Goal: Transaction & Acquisition: Subscribe to service/newsletter

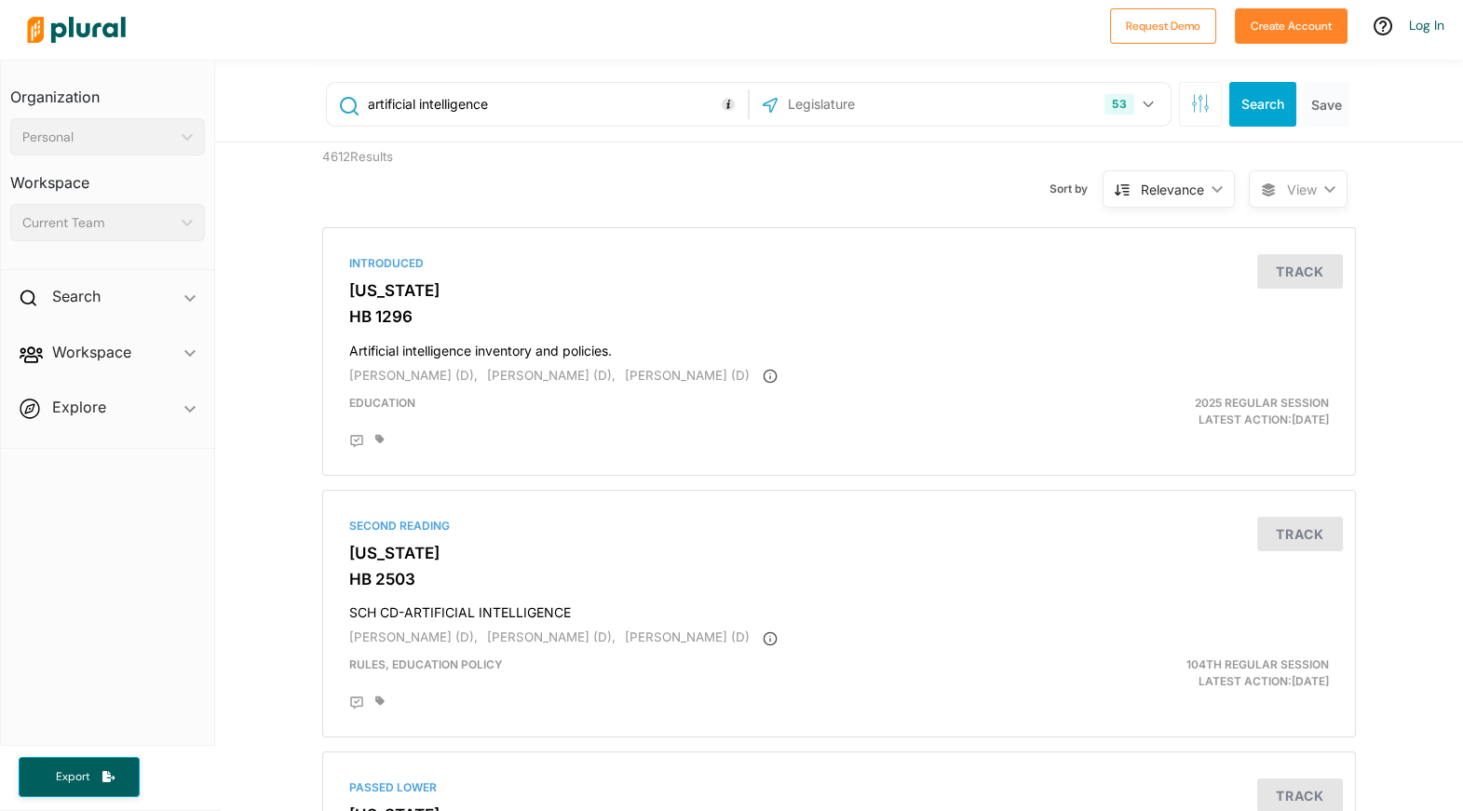
click at [924, 96] on input "text" at bounding box center [885, 104] width 199 height 35
click at [1139, 101] on button "53" at bounding box center [1131, 104] width 68 height 35
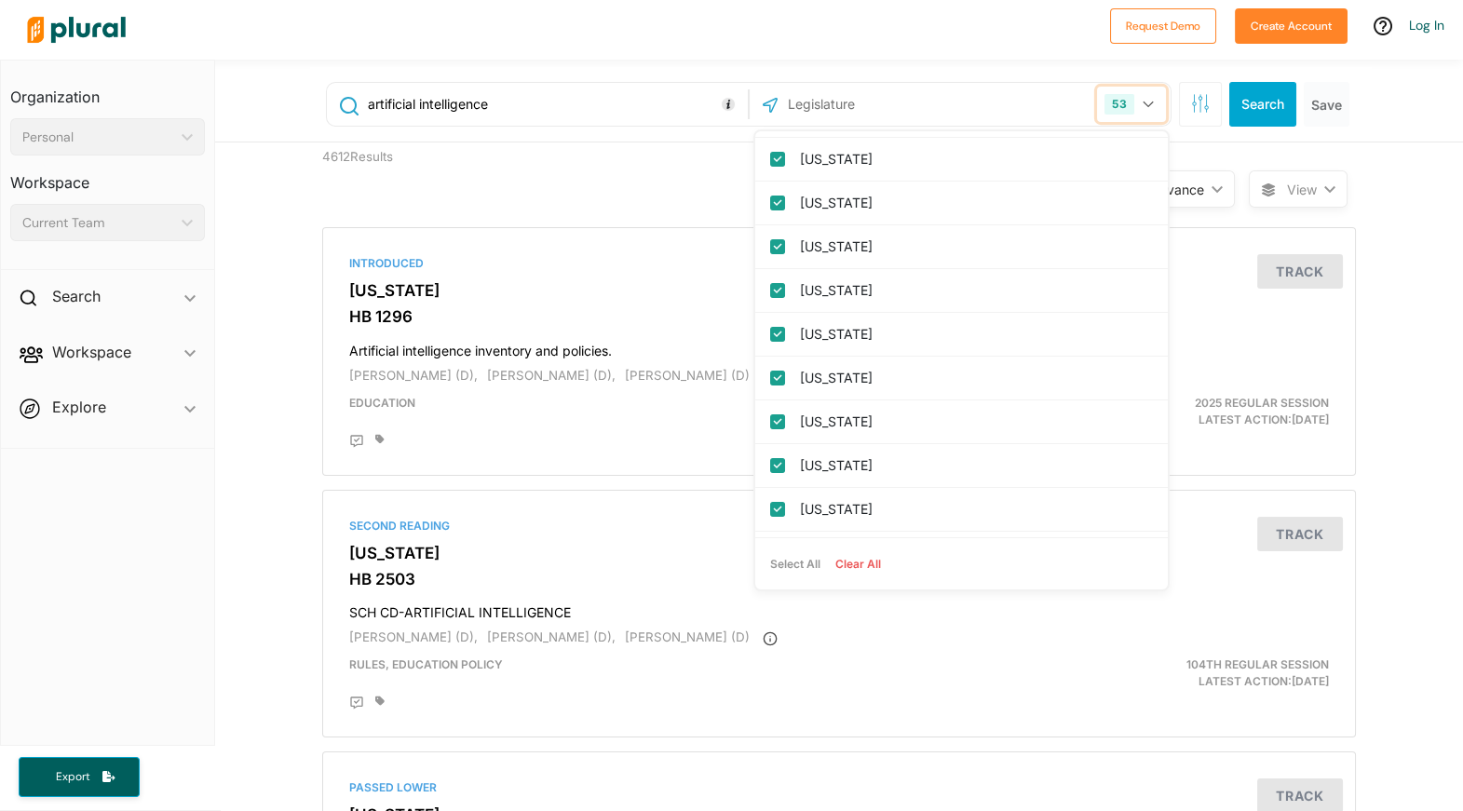
scroll to position [1908, 0]
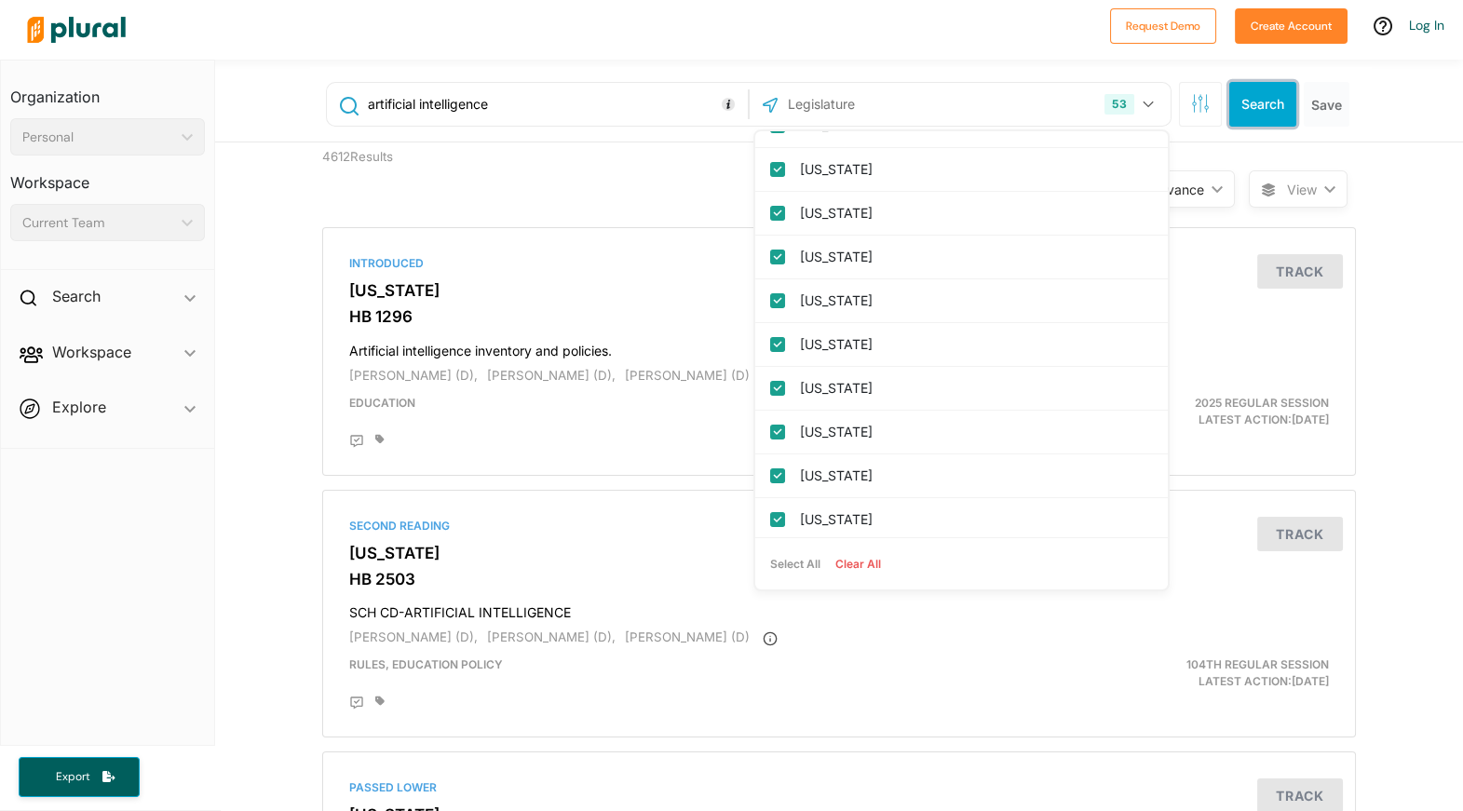
click at [1267, 102] on button "Search" at bounding box center [1262, 104] width 67 height 45
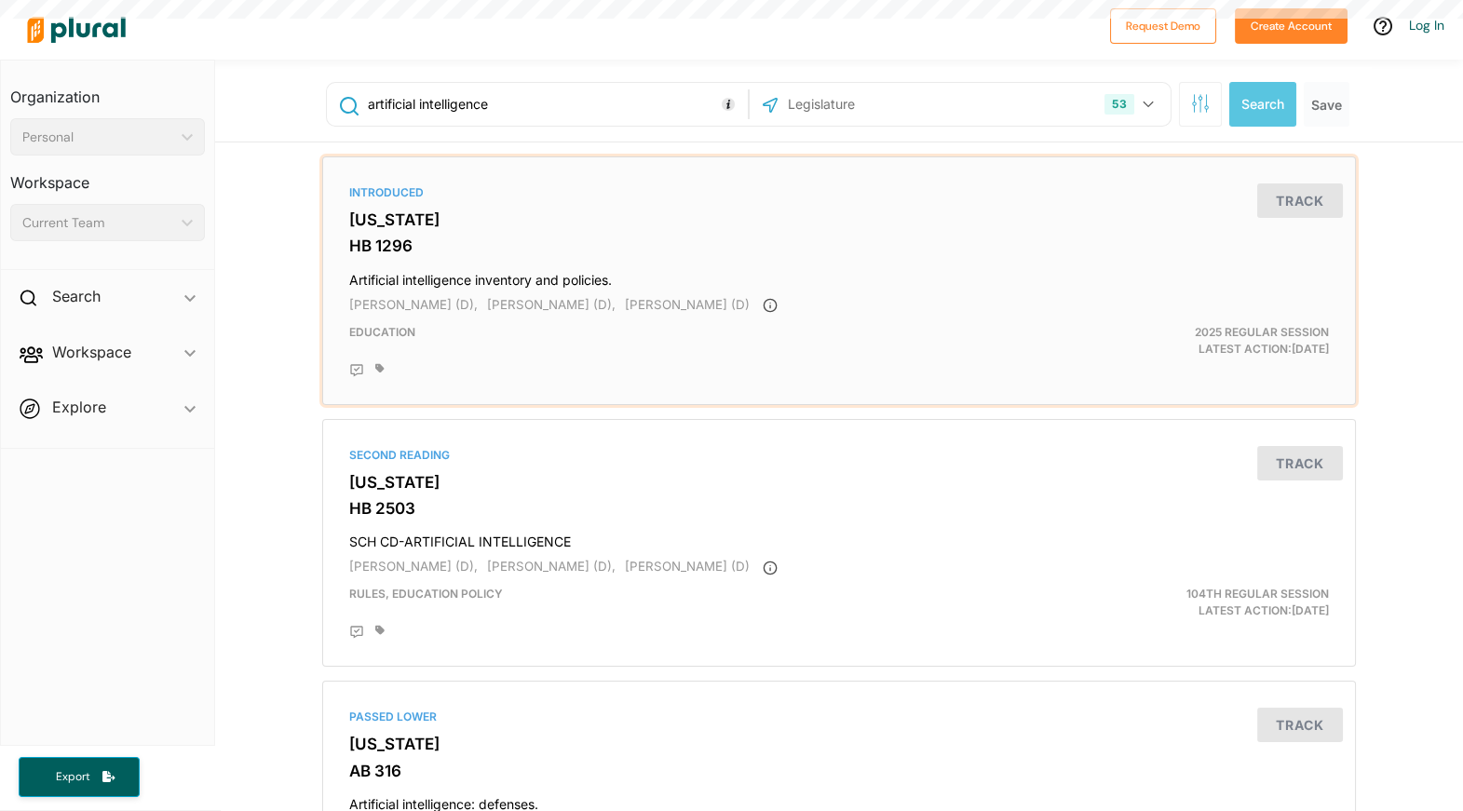
click at [600, 351] on div "Education" at bounding box center [670, 341] width 671 height 34
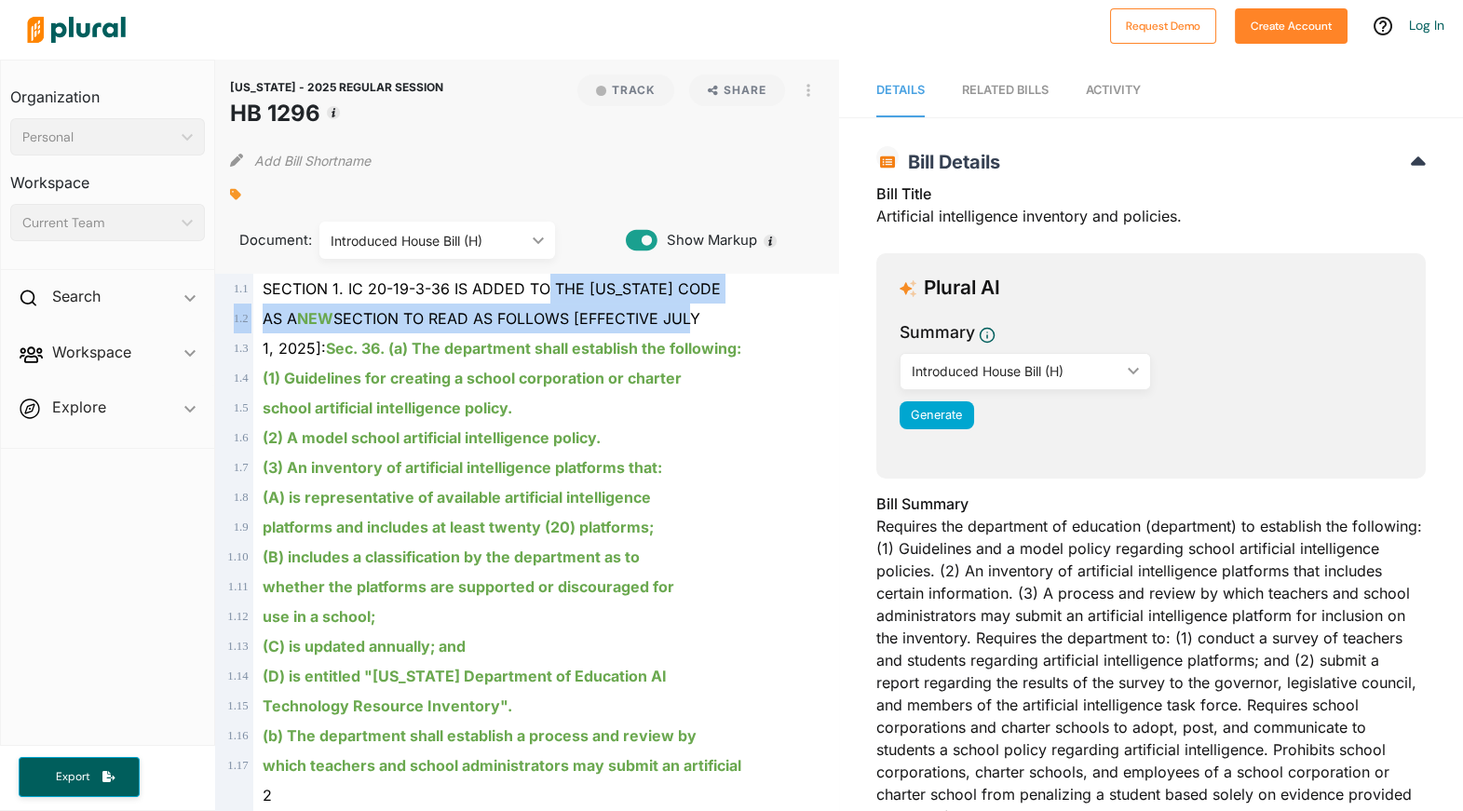
drag, startPoint x: 549, startPoint y: 304, endPoint x: 686, endPoint y: 319, distance: 137.7
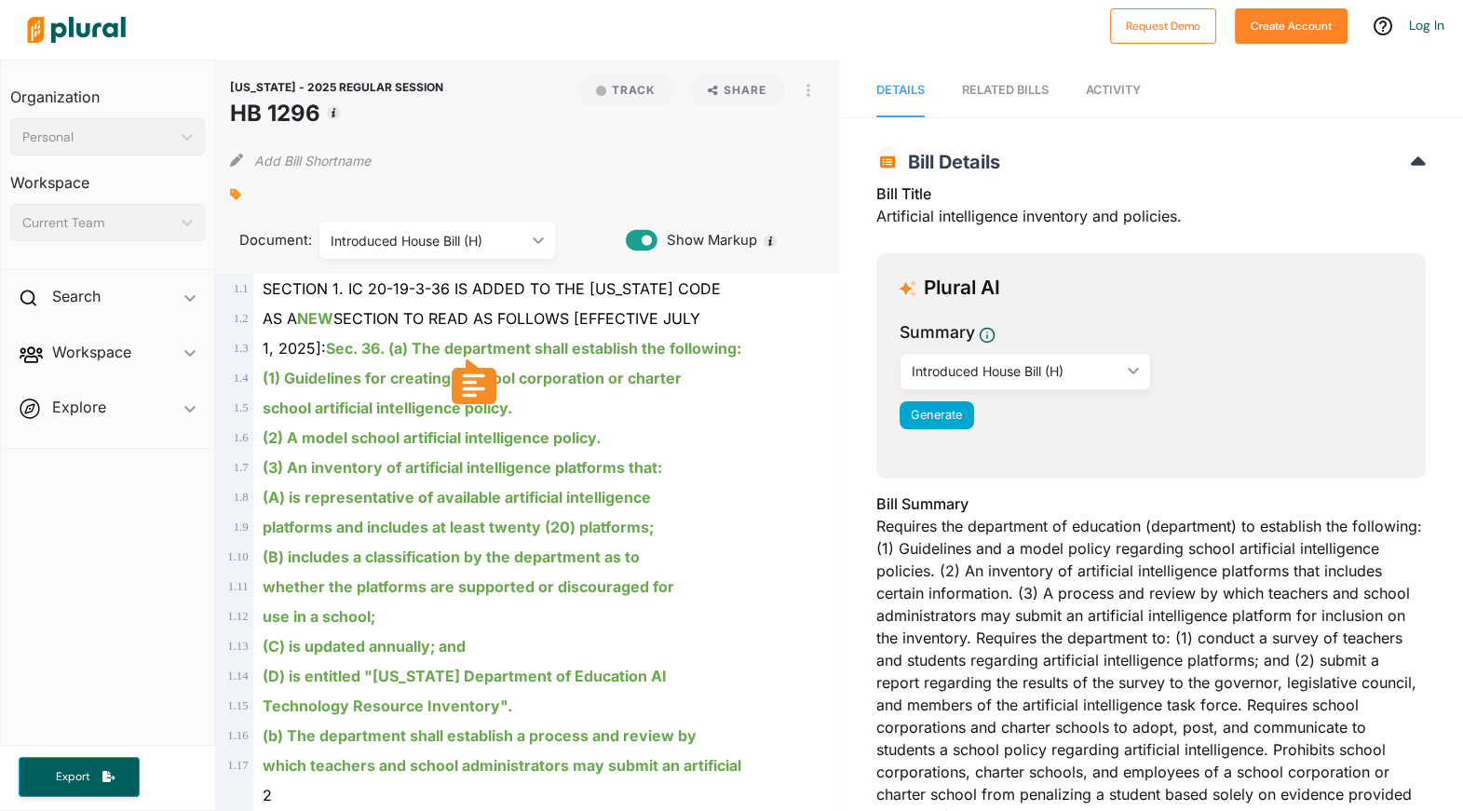
click at [470, 386] on icon at bounding box center [473, 382] width 33 height 34
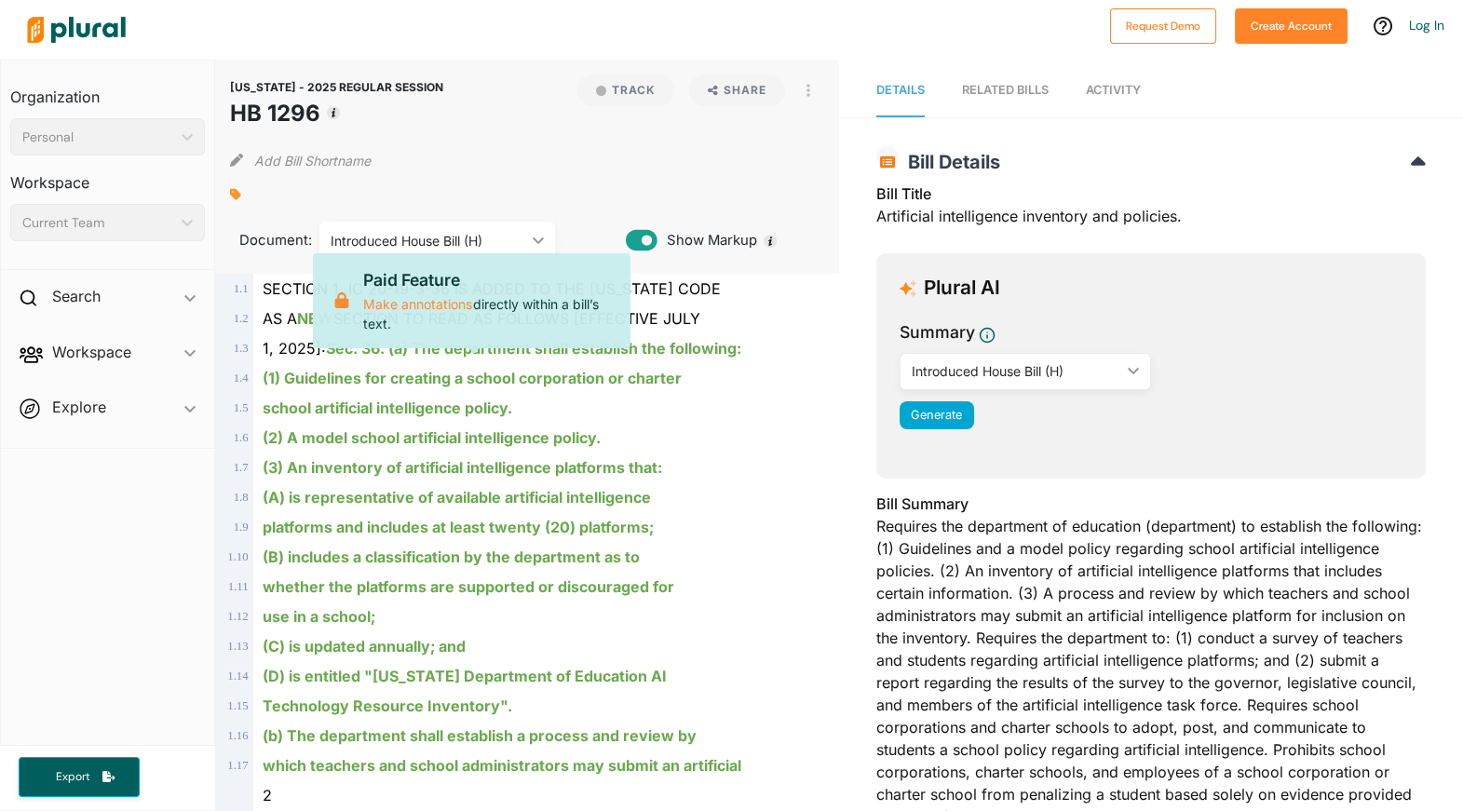
click at [568, 382] on ins "(1) Guidelines for creating a school corporation or charter" at bounding box center [472, 378] width 419 height 19
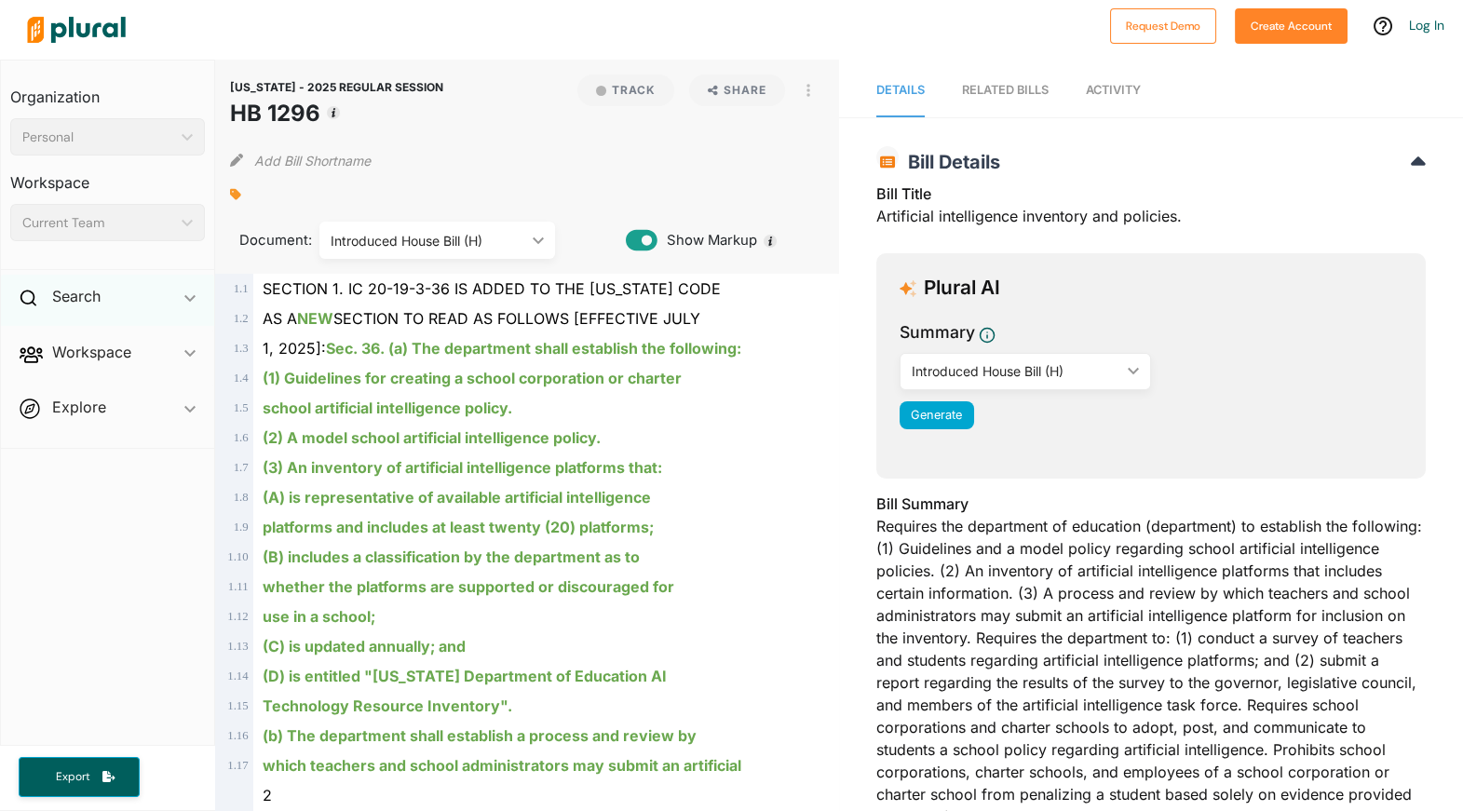
click at [162, 307] on div "Search ic_keyboard_arrow_down" at bounding box center [107, 300] width 213 height 50
click at [172, 408] on span "Workspace ic_keyboard_arrow_down Members Bills Tags Saved Searches Activity" at bounding box center [107, 399] width 213 height 50
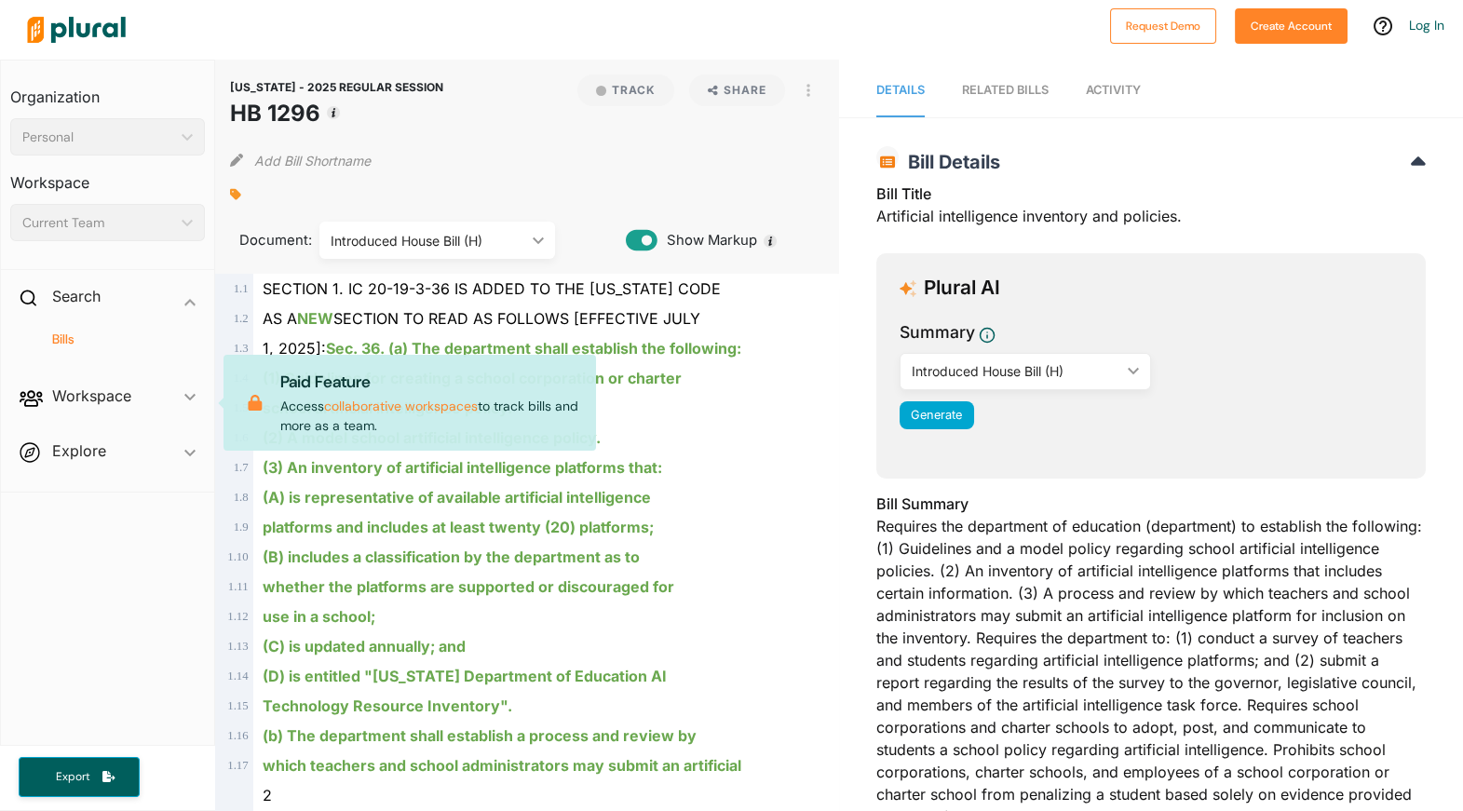
click at [169, 396] on span "Workspace ic_keyboard_arrow_down Members Bills Tags Saved Searches Activity Pai…" at bounding box center [107, 399] width 213 height 50
click at [170, 459] on span "Explore ic_keyboard_arrow_down Overview" at bounding box center [107, 454] width 213 height 50
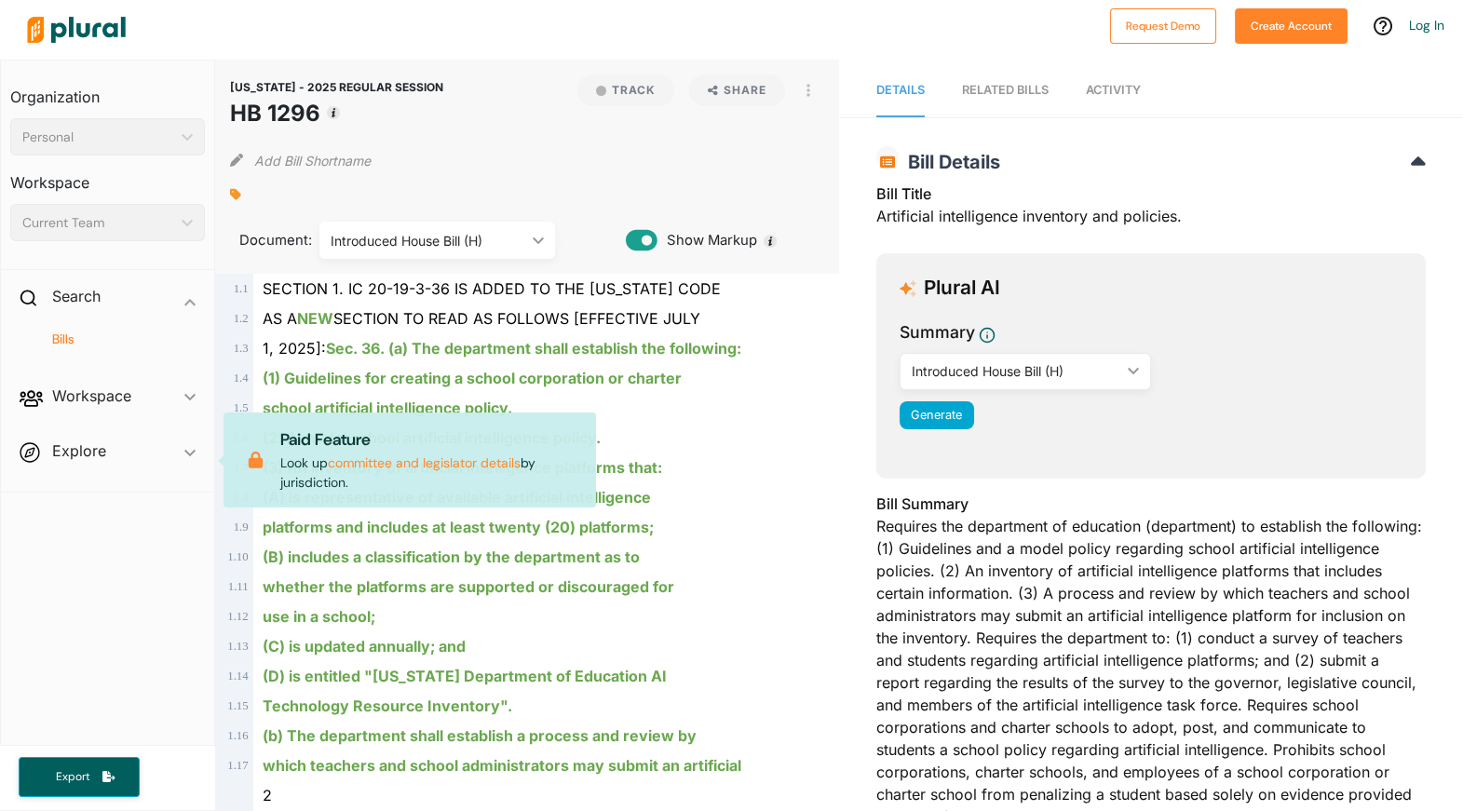
click at [316, 445] on p "Paid Feature" at bounding box center [430, 439] width 301 height 24
click at [263, 353] on div "1, 2025]: Sec. 36. (a) The department shall establish the following:" at bounding box center [535, 348] width 564 height 30
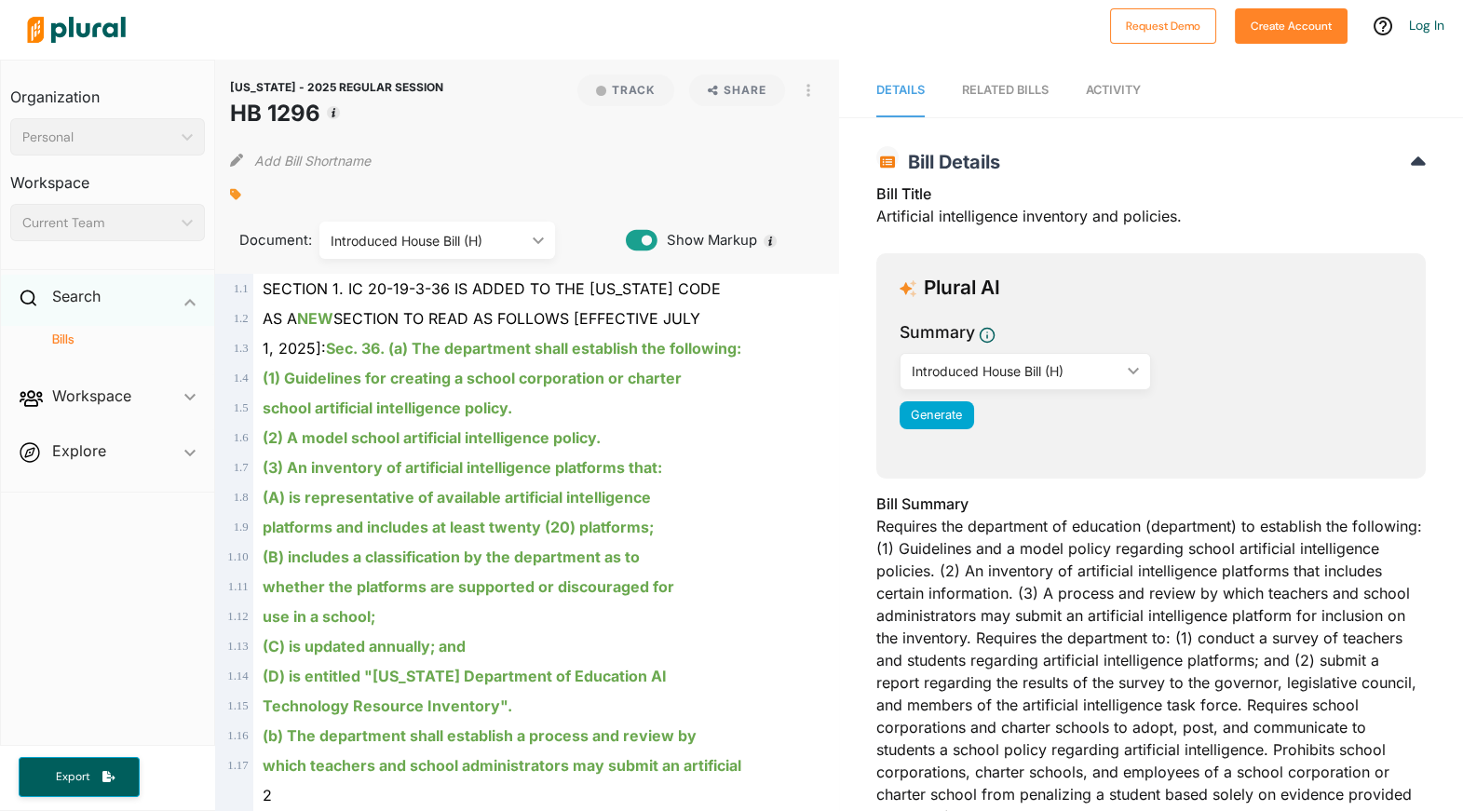
click at [169, 308] on div "Search ic_keyboard_arrow_down" at bounding box center [107, 300] width 213 height 50
click at [1382, 26] on icon at bounding box center [1382, 26] width 19 height 19
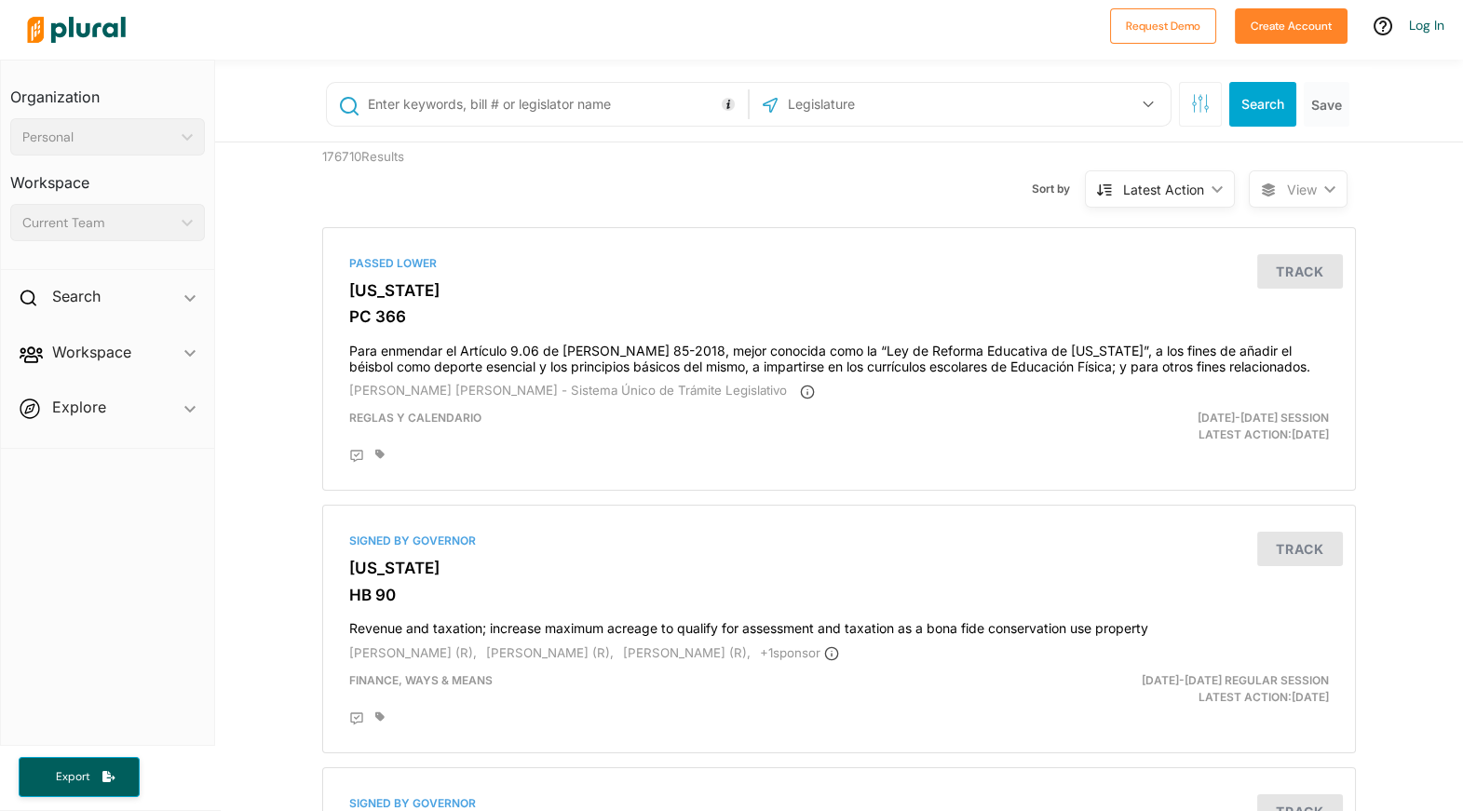
click at [1186, 187] on div "Latest Action" at bounding box center [1163, 190] width 81 height 20
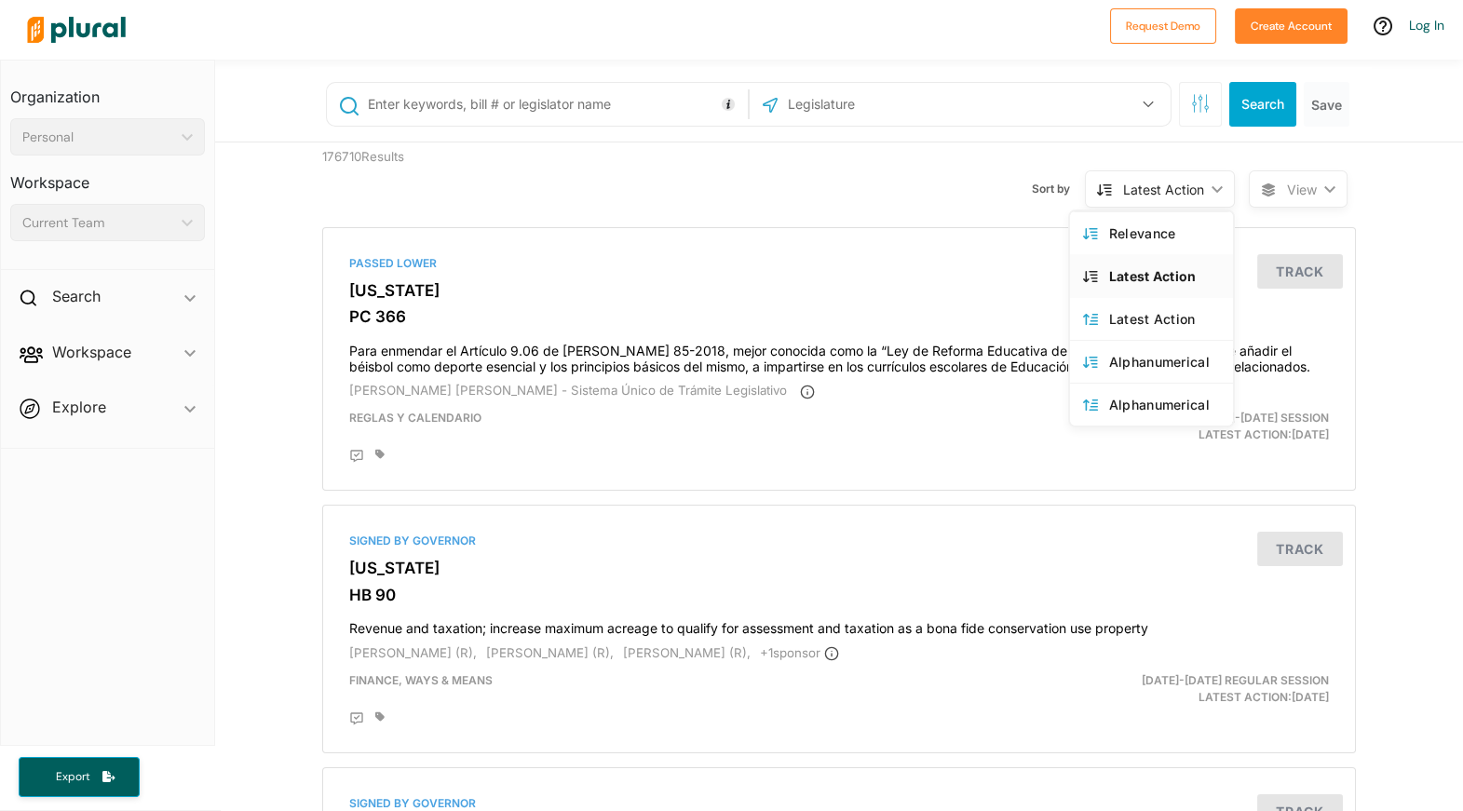
click at [1186, 182] on div "Latest Action" at bounding box center [1163, 190] width 81 height 20
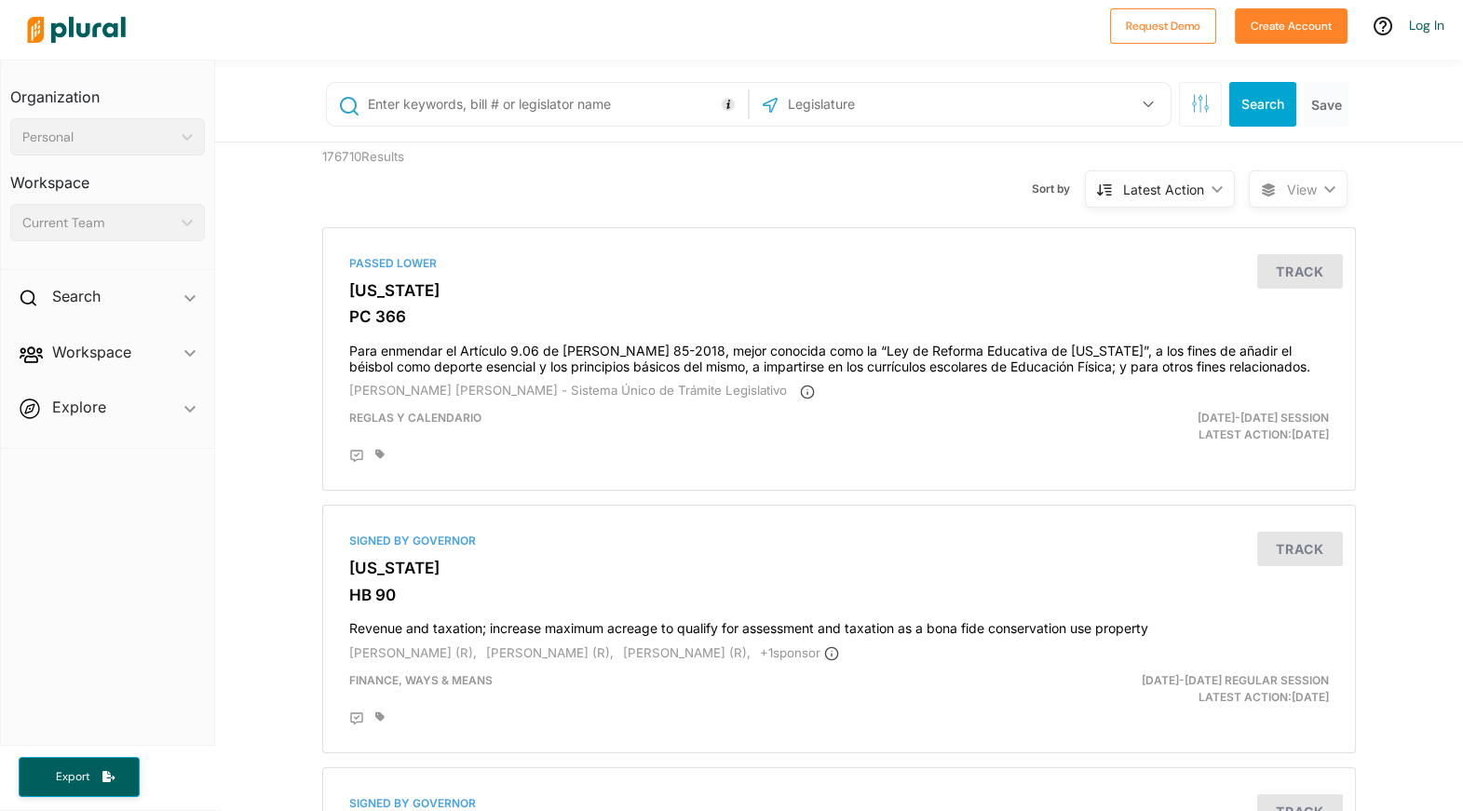
click at [1186, 182] on div "Latest Action" at bounding box center [1163, 190] width 81 height 20
click at [1121, 151] on div "Sort by Latest Action ic_keyboard_arrow_down Relevance Latest Action Latest Act…" at bounding box center [938, 177] width 619 height 71
click at [578, 114] on input "text" at bounding box center [554, 104] width 377 height 35
type input "artificial intelligence"
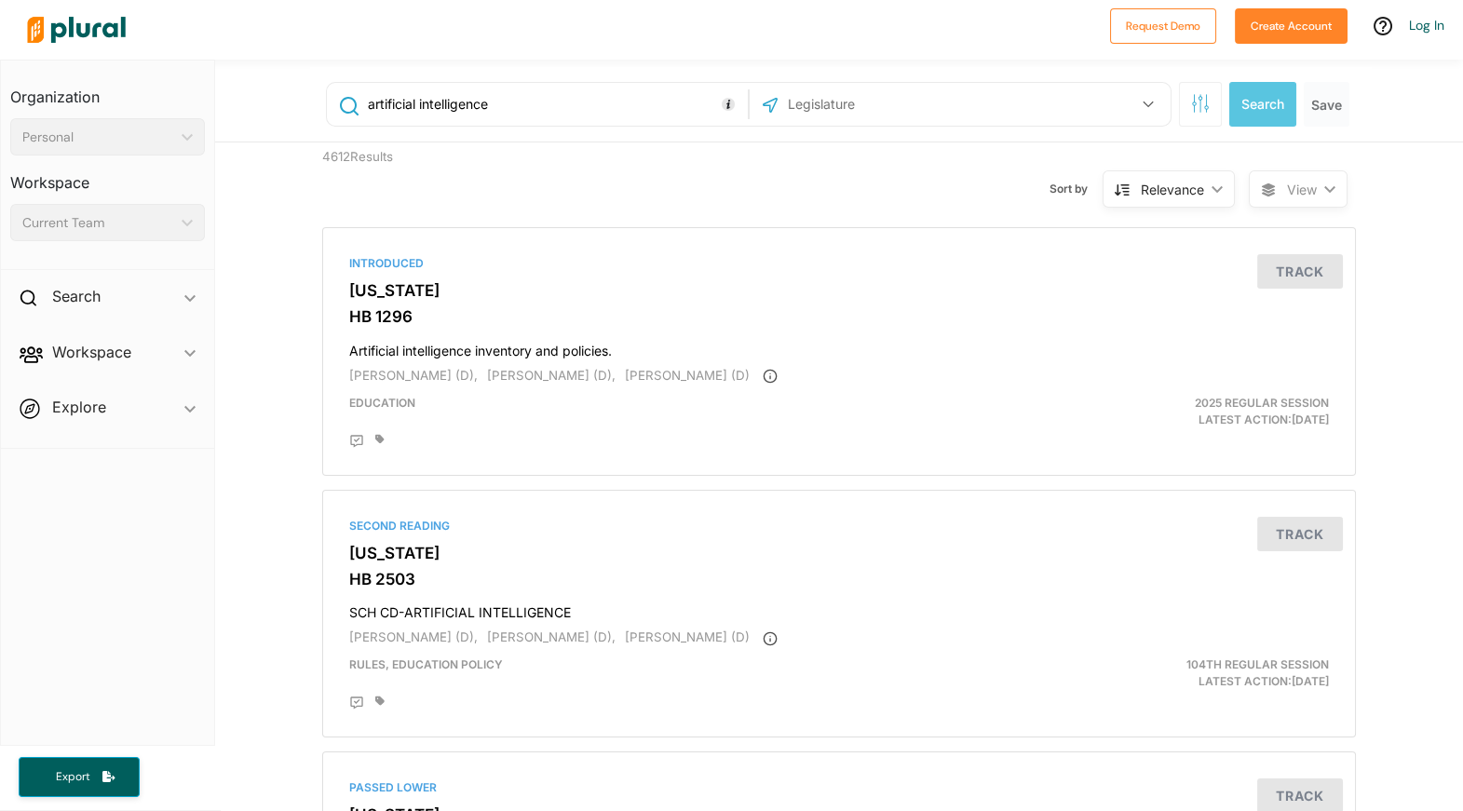
click at [967, 108] on div "US Congress Alabama Alaska Arizona Arkansas California Colorado Connecticut Del…" at bounding box center [959, 104] width 411 height 35
click at [1132, 106] on button "button" at bounding box center [1147, 104] width 35 height 35
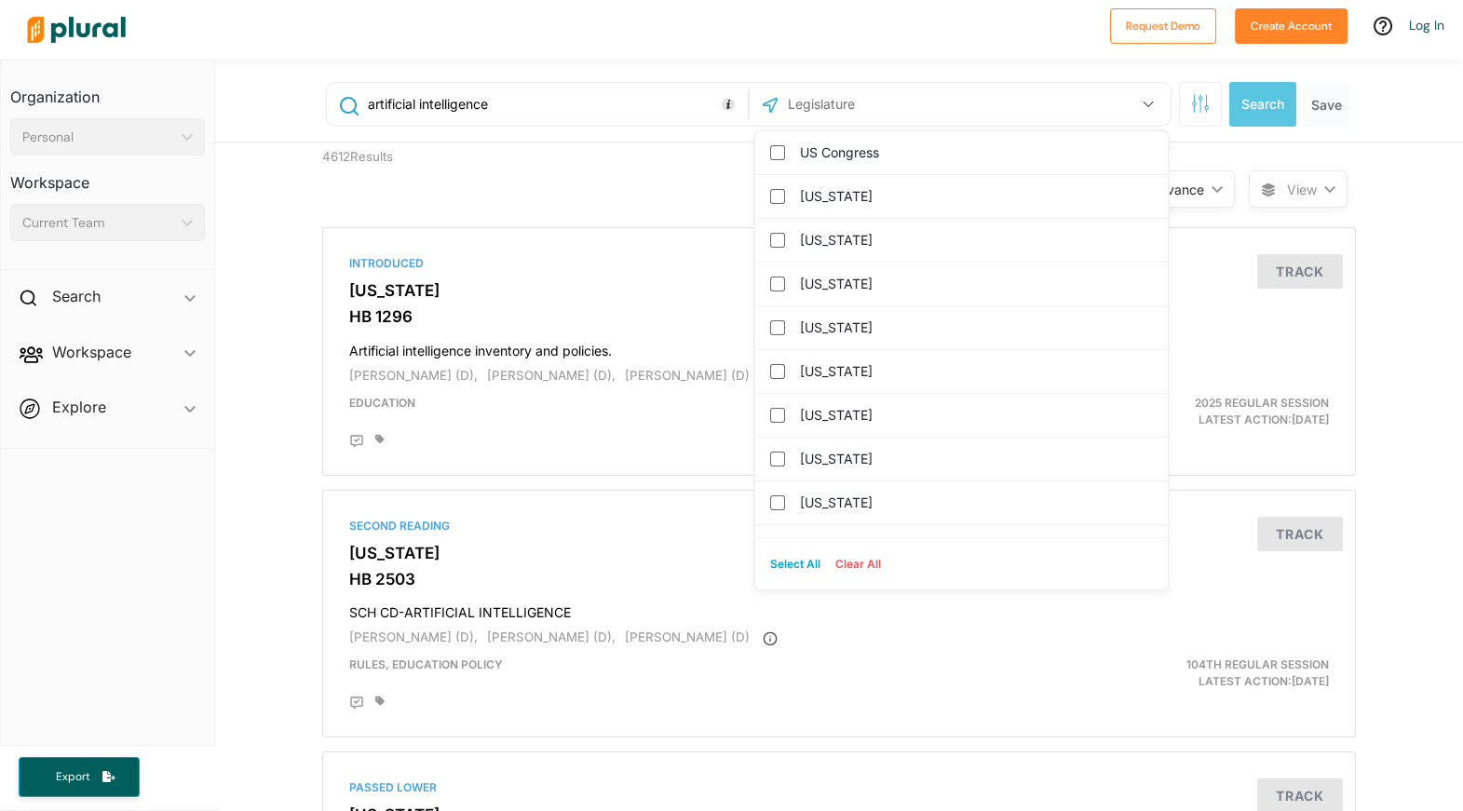
click at [781, 567] on button "Select All" at bounding box center [794, 564] width 65 height 28
checkbox input "true"
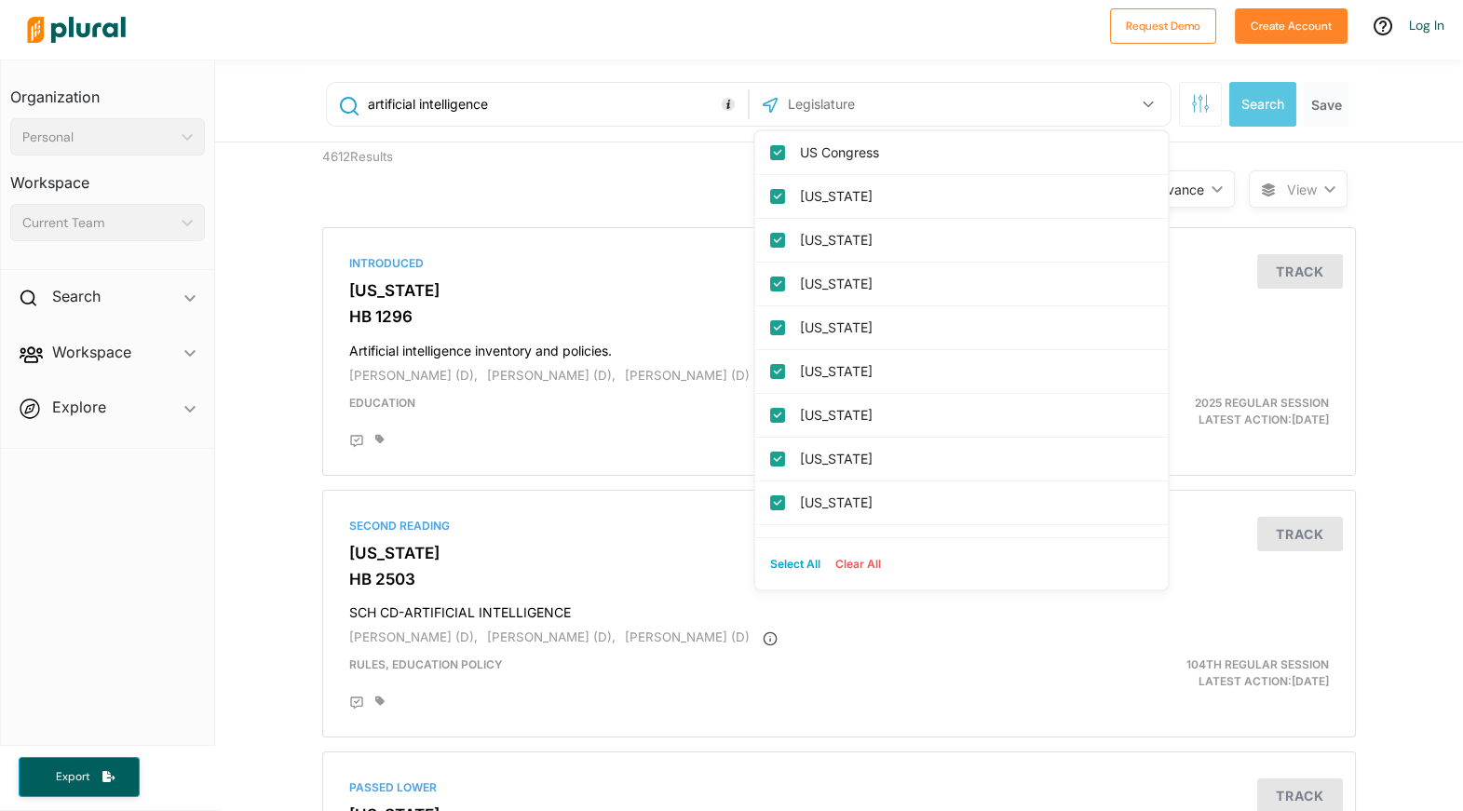
checkbox input "true"
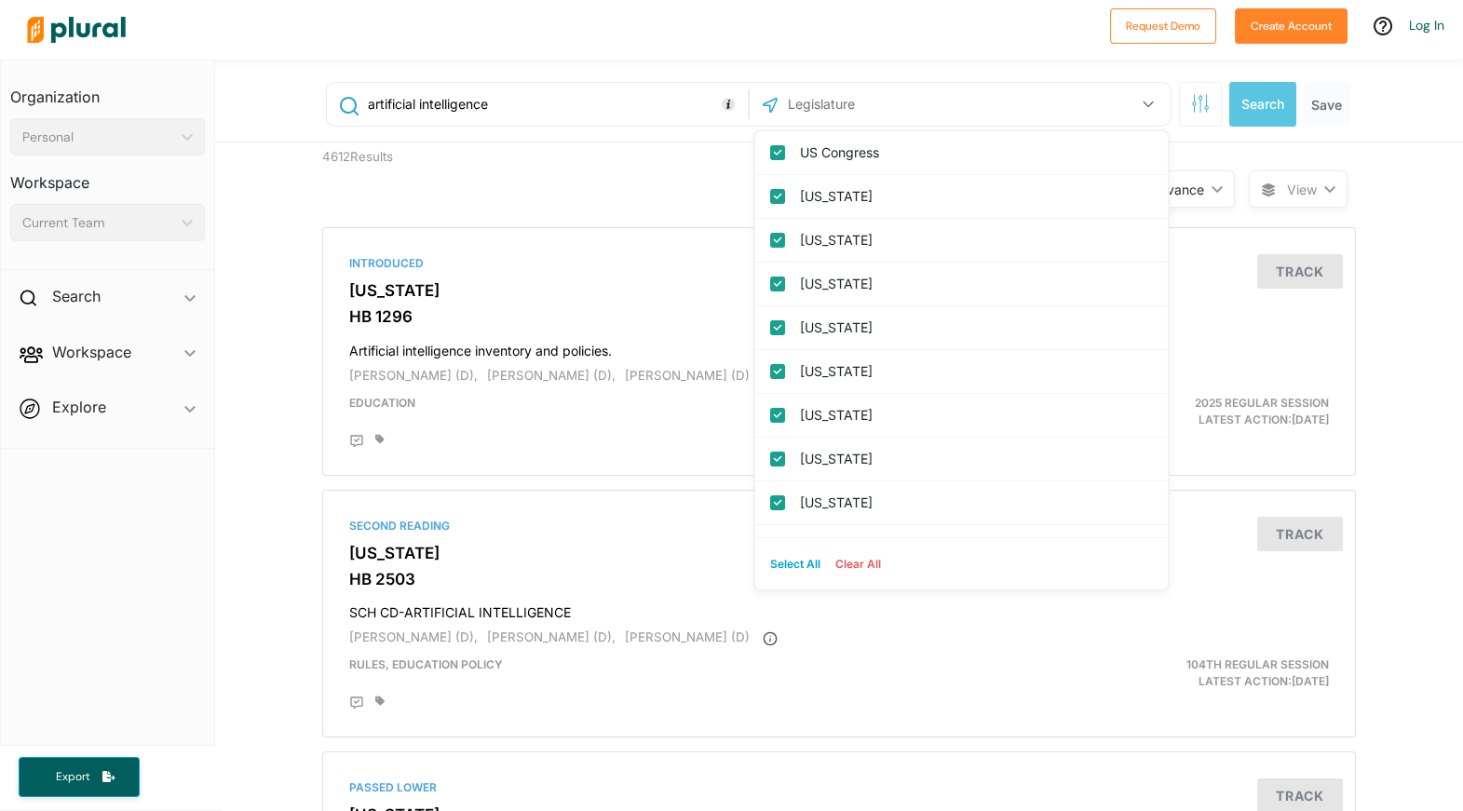
checkbox columbia "true"
checkbox input "true"
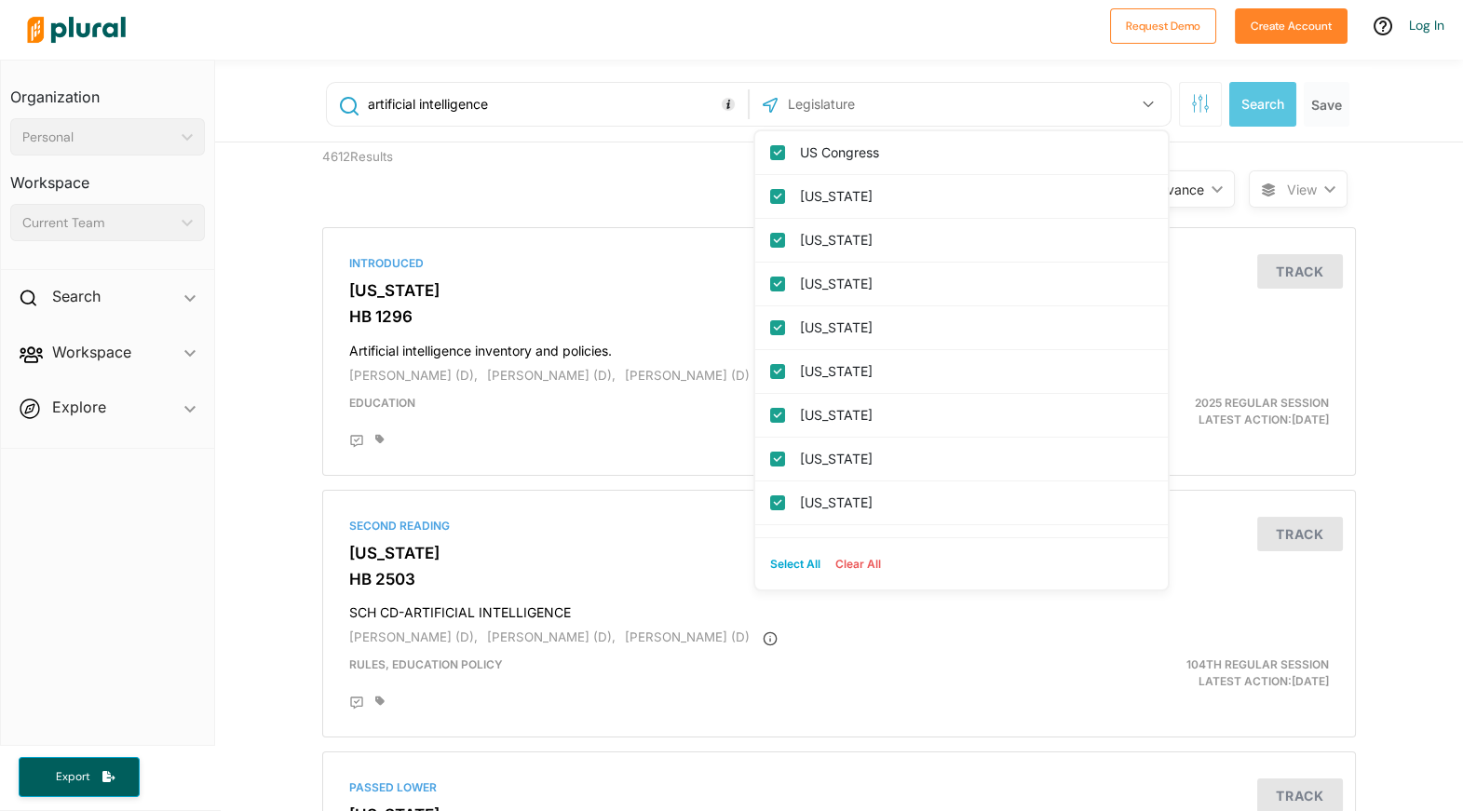
checkbox input "true"
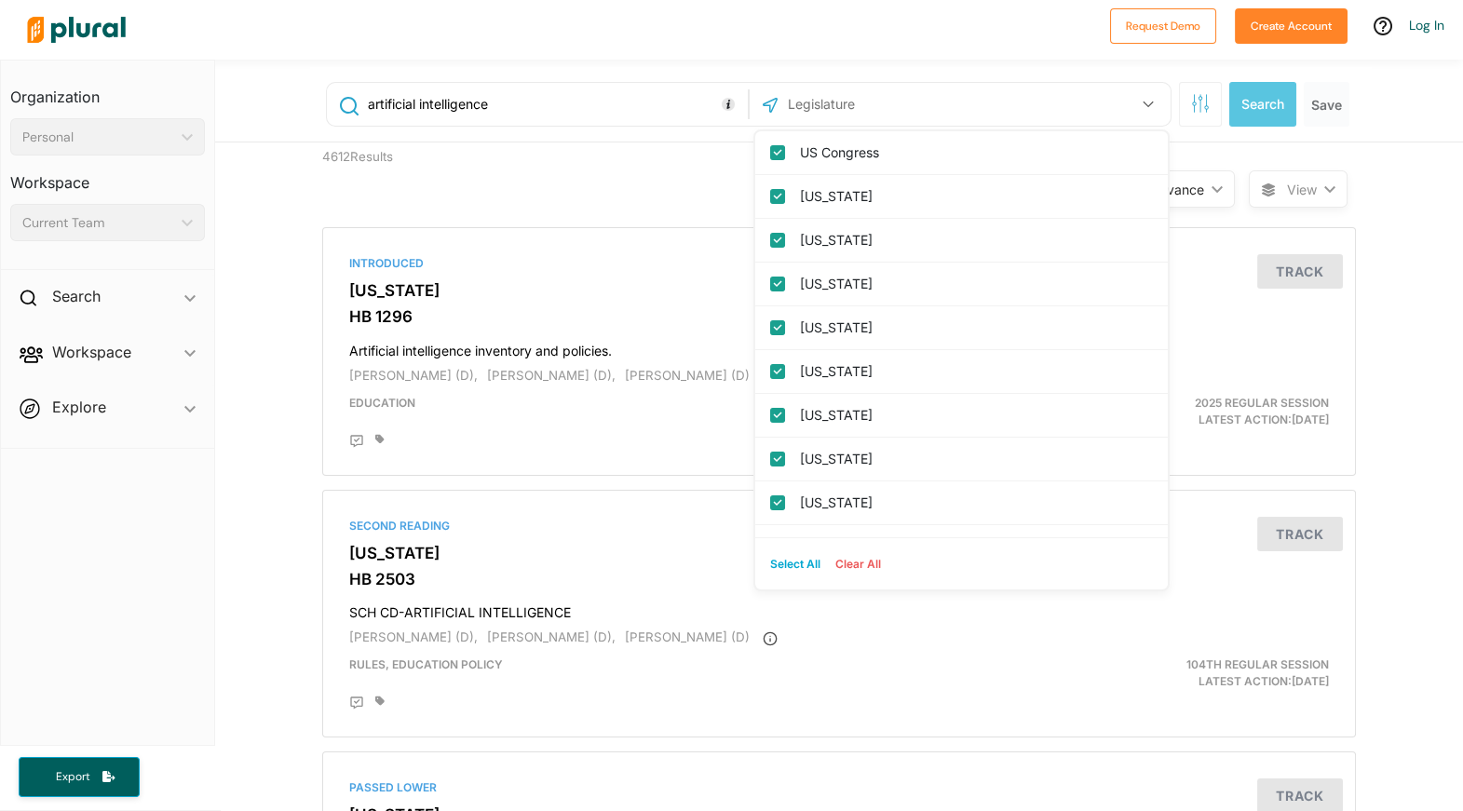
checkbox input "true"
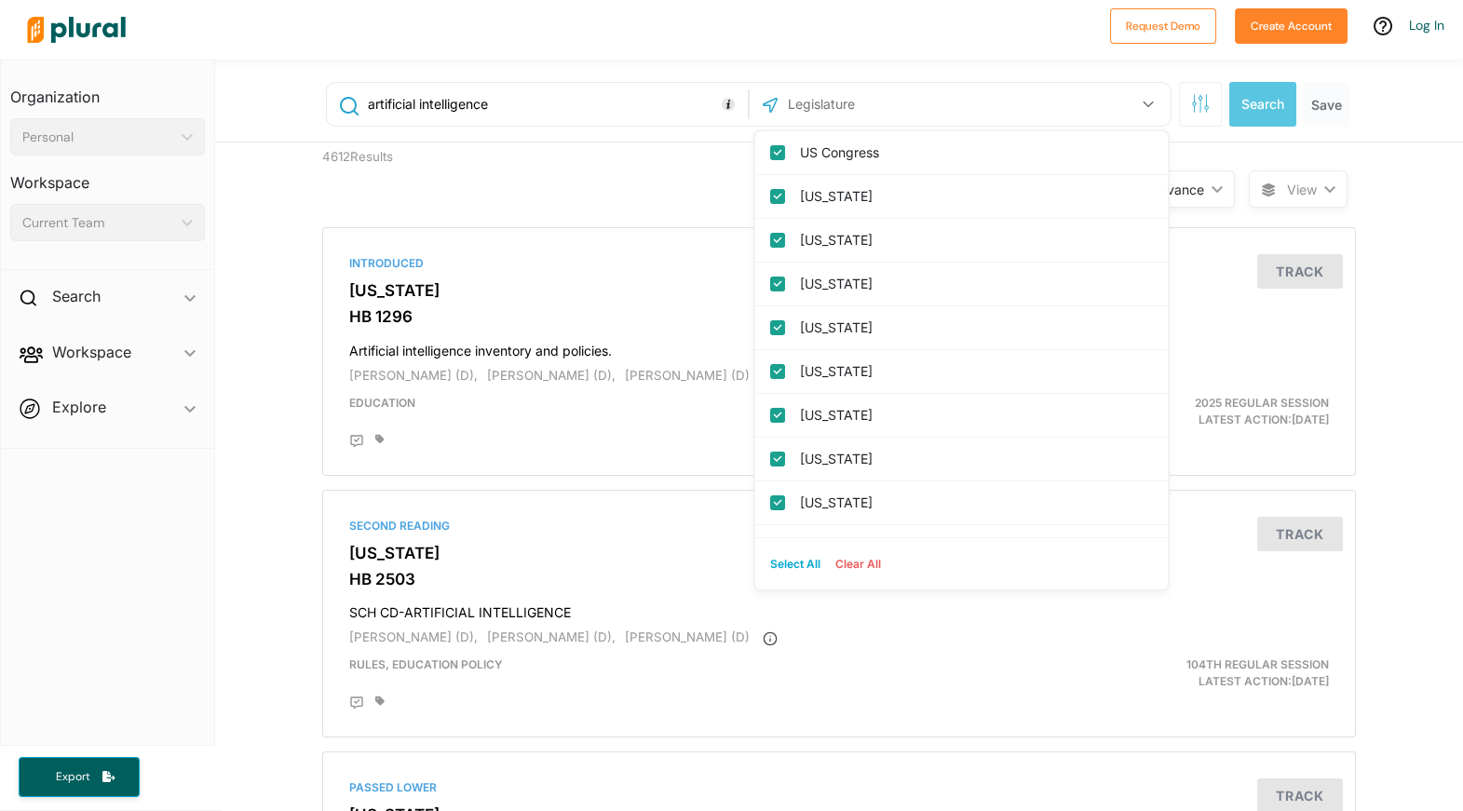
checkbox input "true"
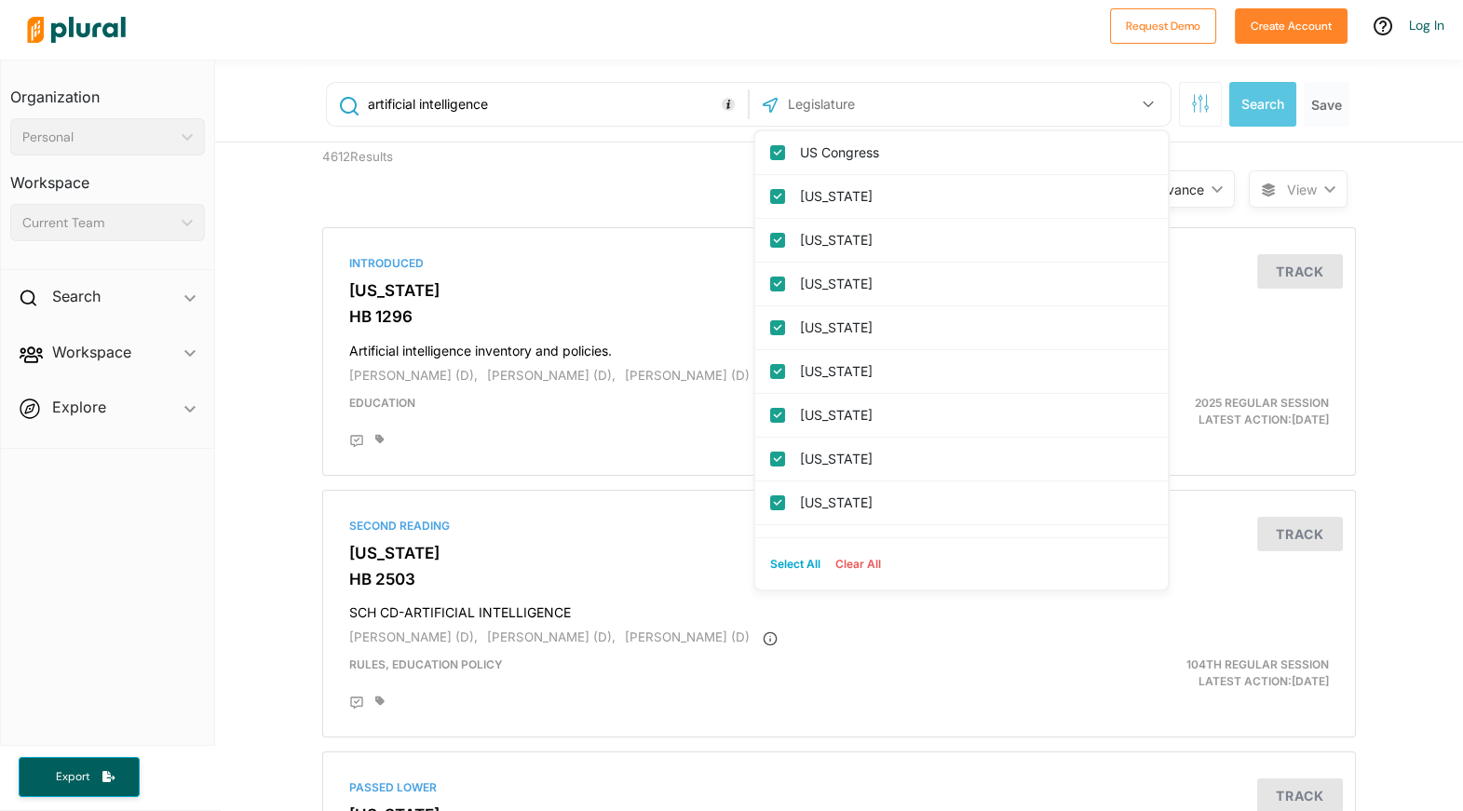
checkbox input "true"
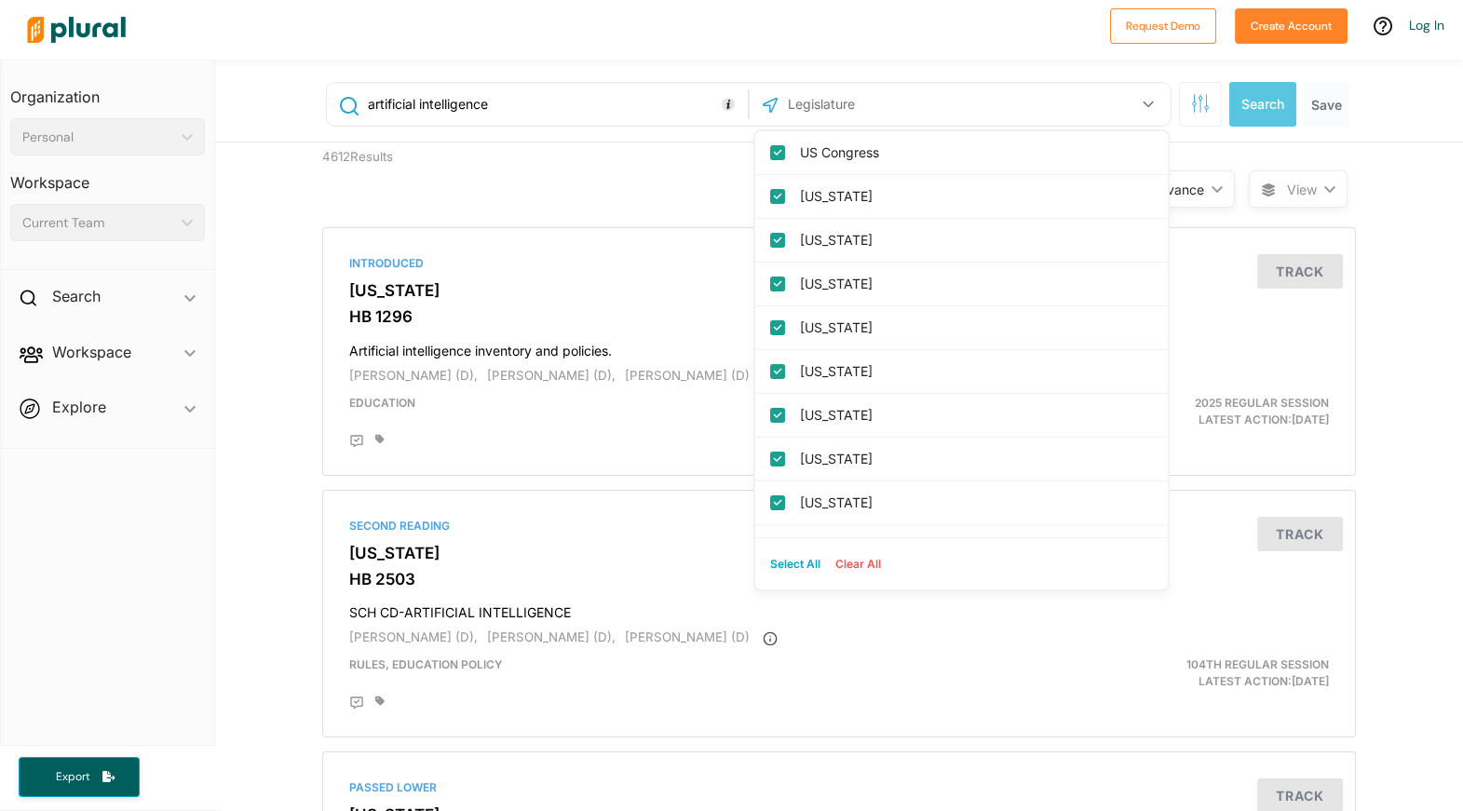
checkbox input "true"
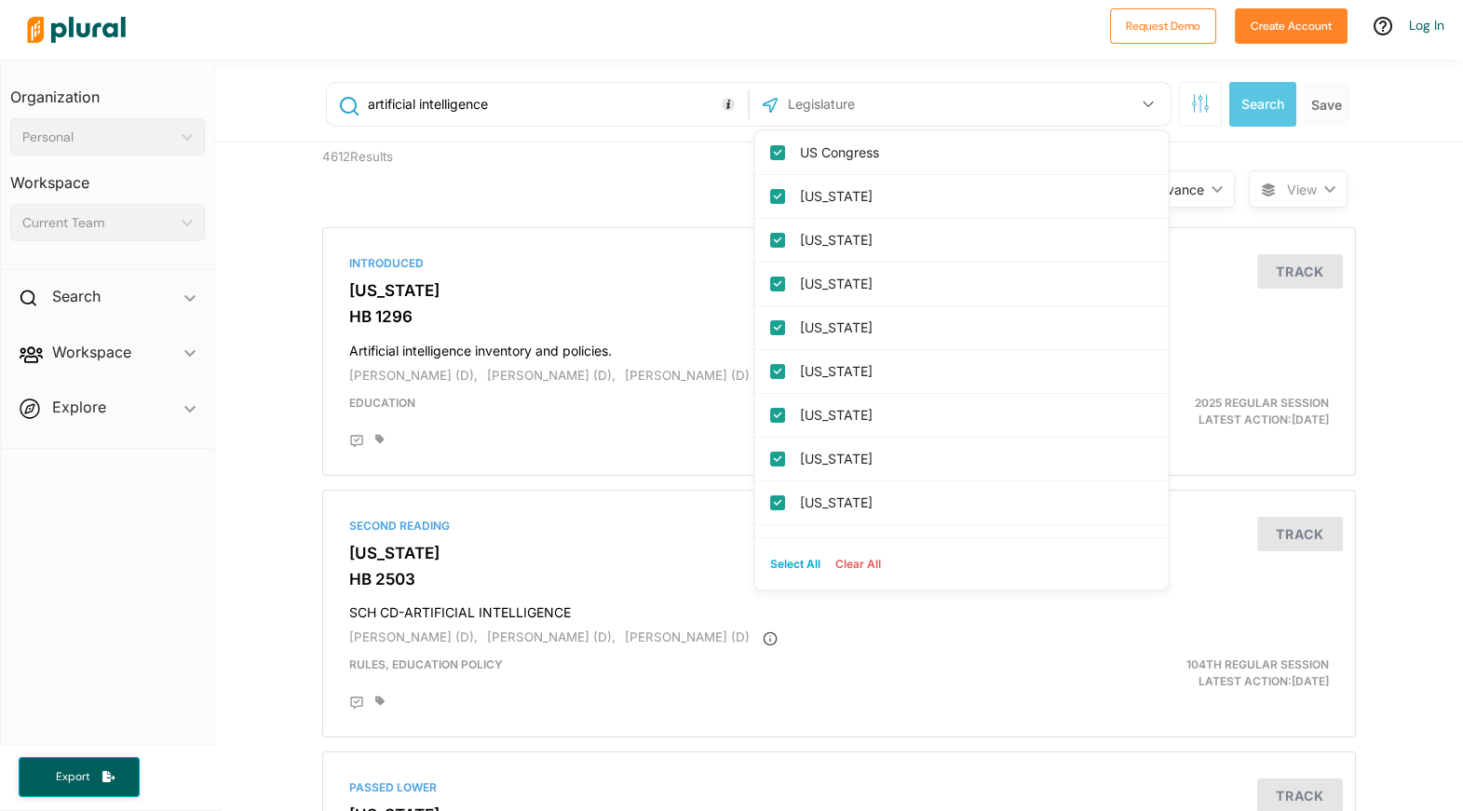
checkbox input "true"
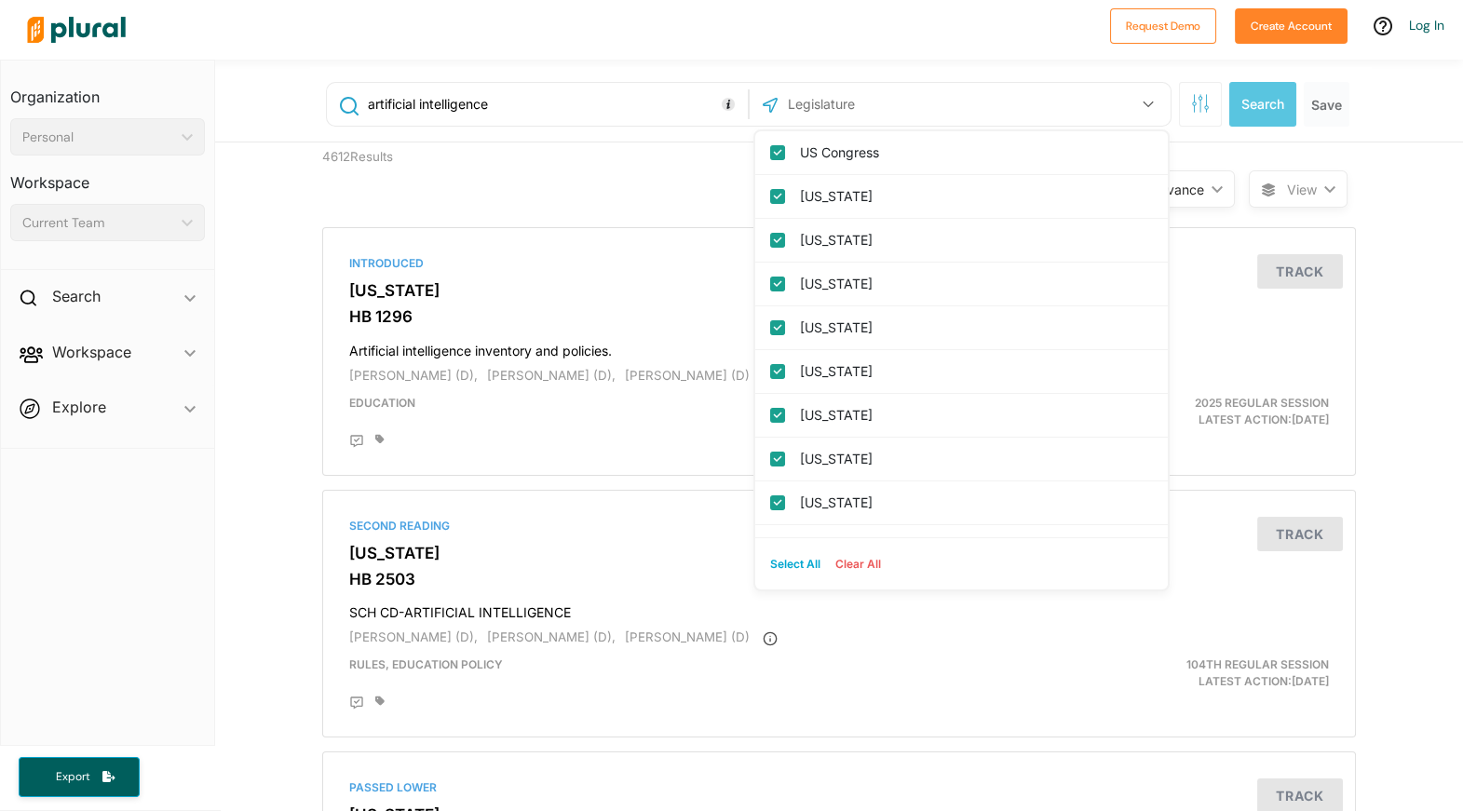
checkbox input "true"
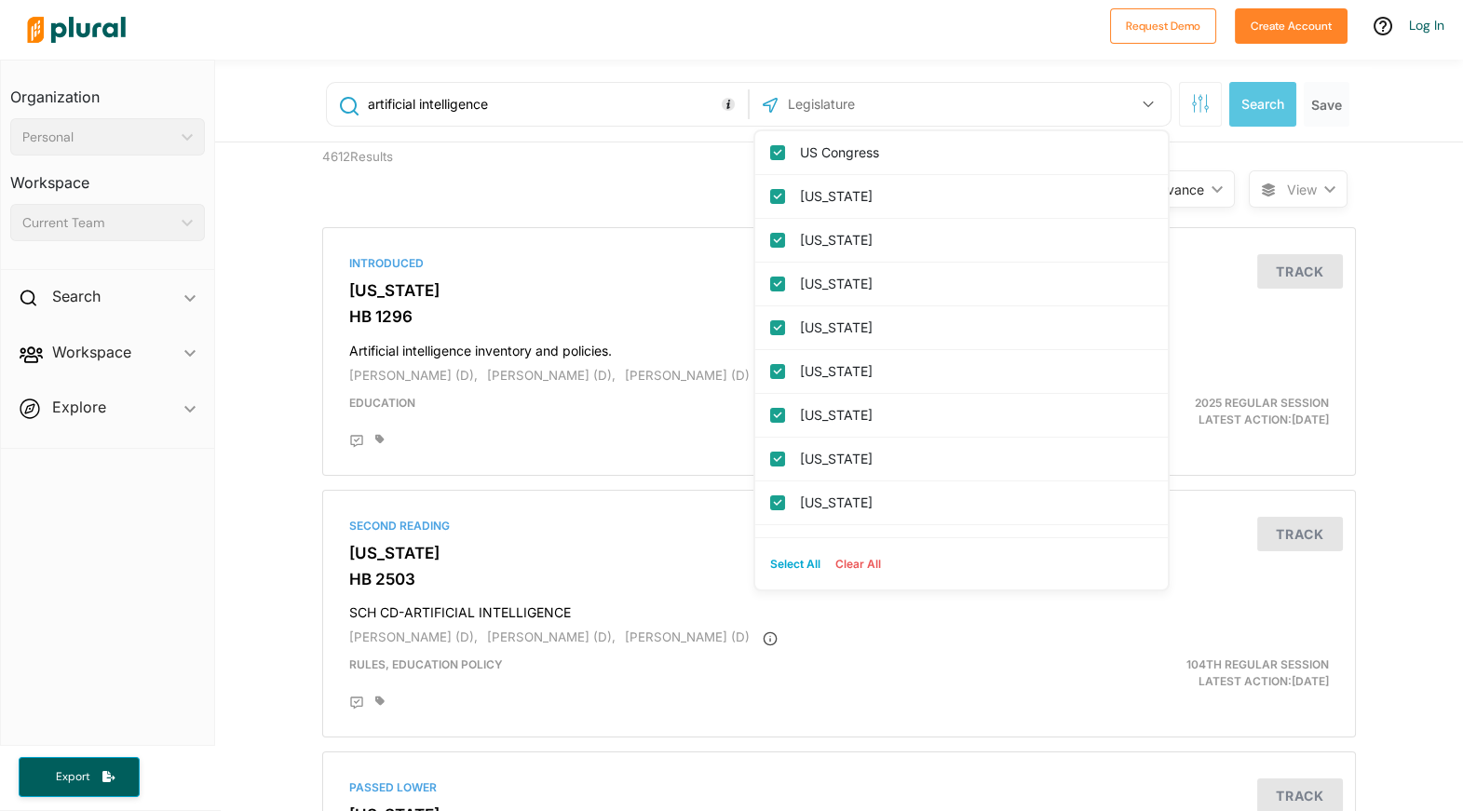
checkbox input "true"
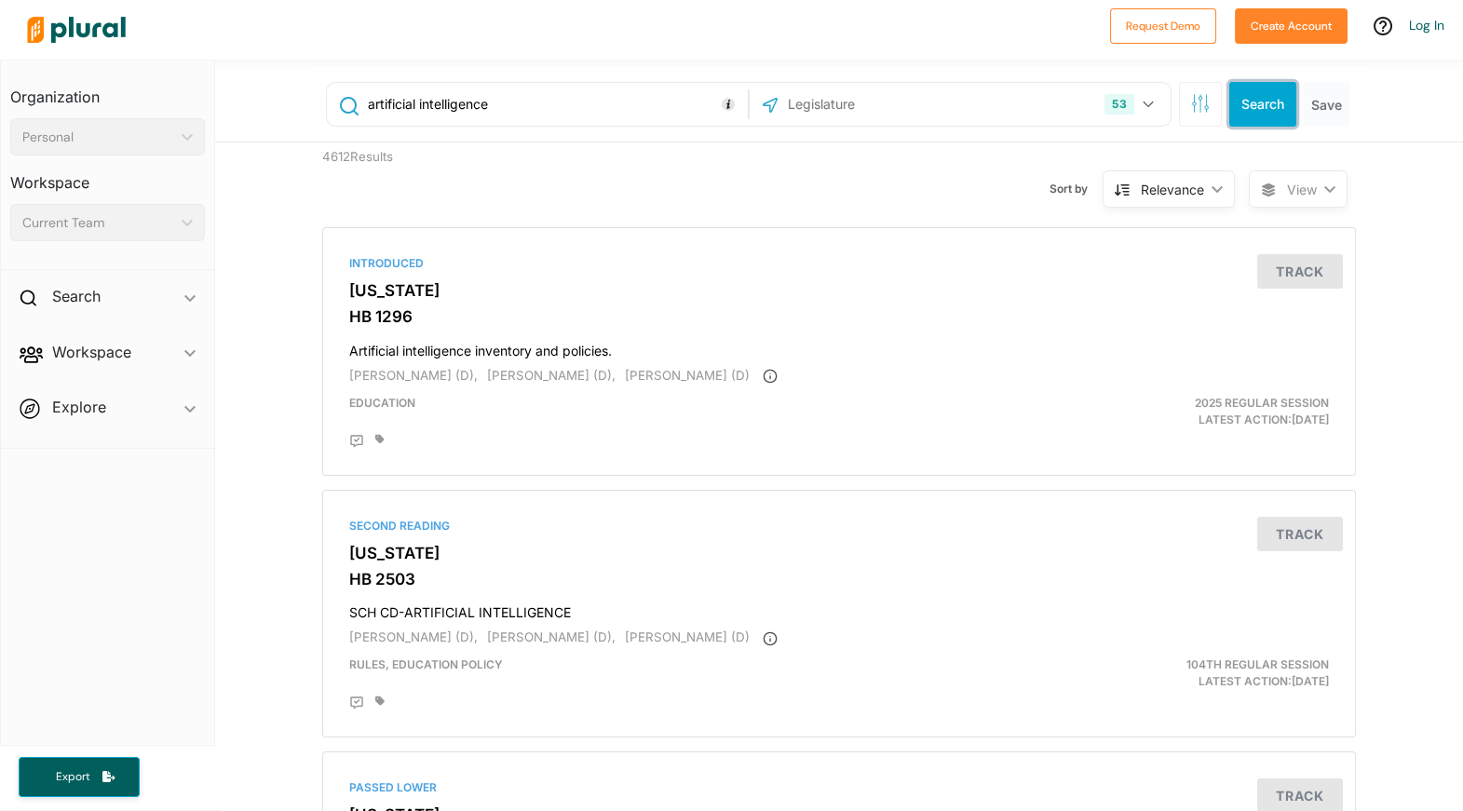
click at [1254, 105] on button "Search" at bounding box center [1262, 104] width 67 height 45
click at [1193, 95] on icon "button" at bounding box center [1200, 103] width 19 height 19
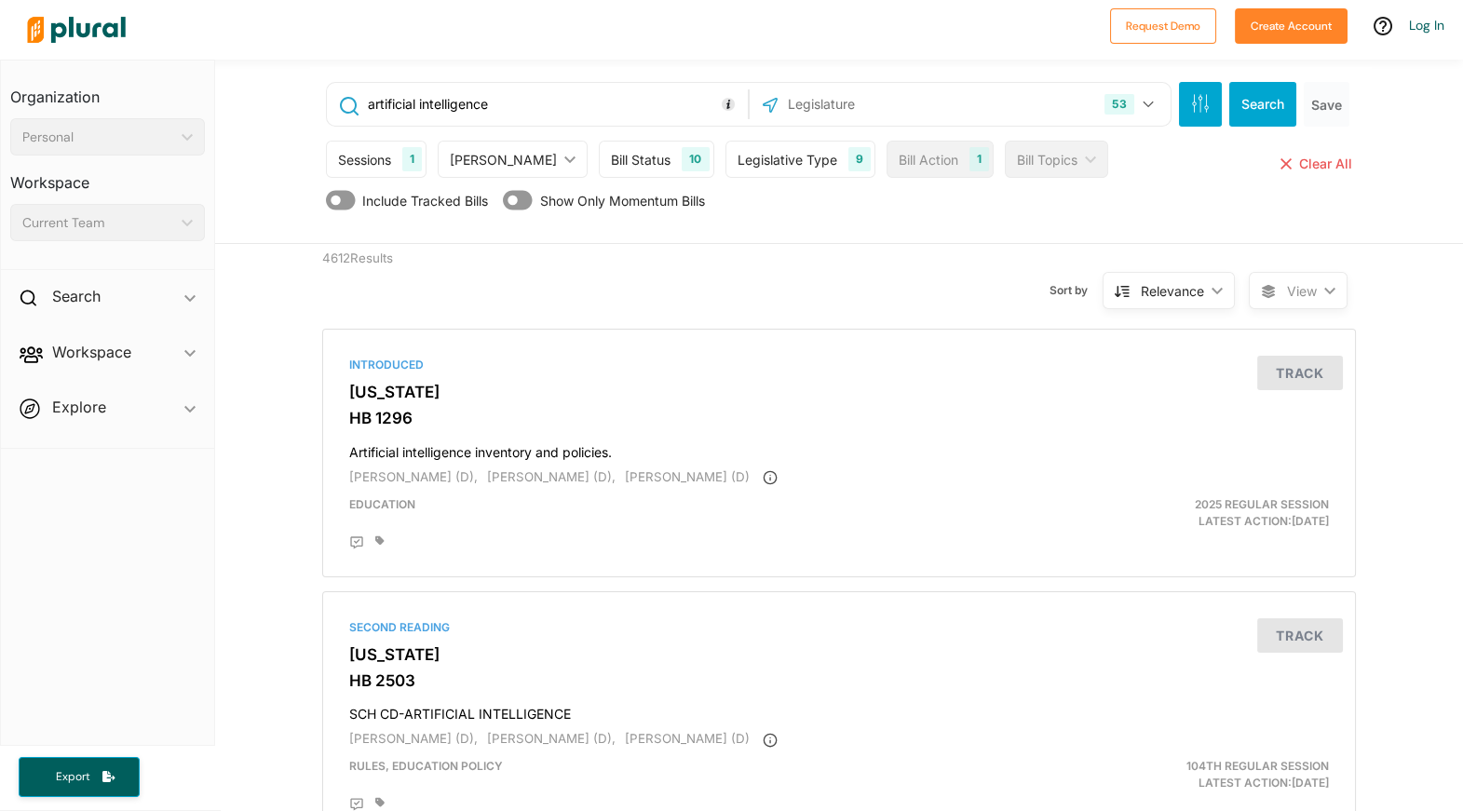
click at [793, 161] on div "Legislative Type" at bounding box center [787, 160] width 100 height 20
click at [521, 148] on div "Chambers ic_keyboard_arrow_down" at bounding box center [513, 159] width 150 height 37
click at [465, 244] on Chamber "Lower Chamber" at bounding box center [461, 245] width 15 height 15
radio Chamber "true"
click at [469, 290] on Chambers "Both Chambers" at bounding box center [461, 297] width 15 height 15
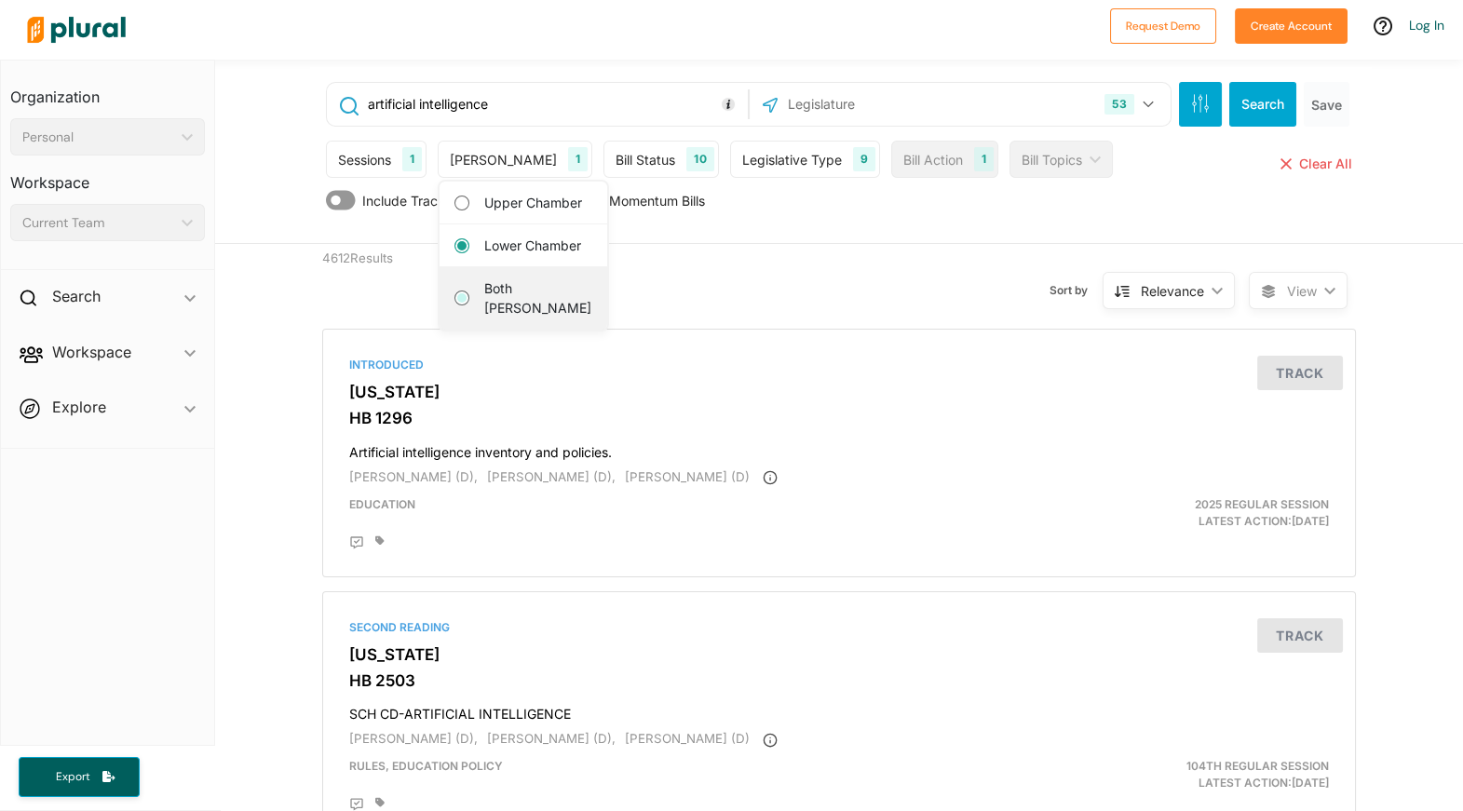
radio Chambers "true"
radio Chamber "false"
click at [708, 276] on div "Sort by Relevance ic_keyboard_arrow_down Relevance Latest Action Latest Action …" at bounding box center [938, 279] width 619 height 71
click at [521, 203] on icon at bounding box center [518, 201] width 30 height 20
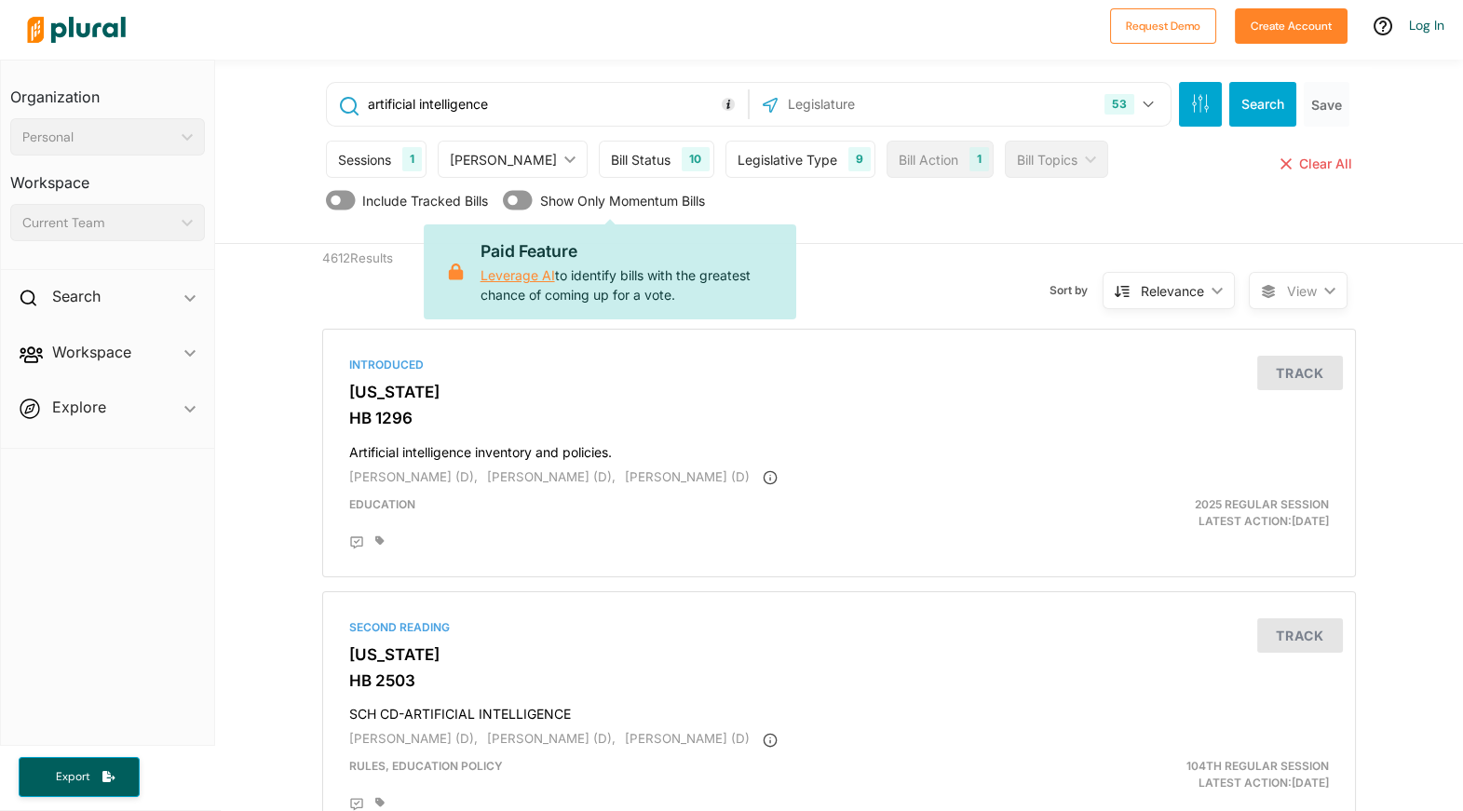
click at [864, 267] on div "Sort by Relevance ic_keyboard_arrow_down Relevance Latest Action Latest Action …" at bounding box center [938, 279] width 619 height 71
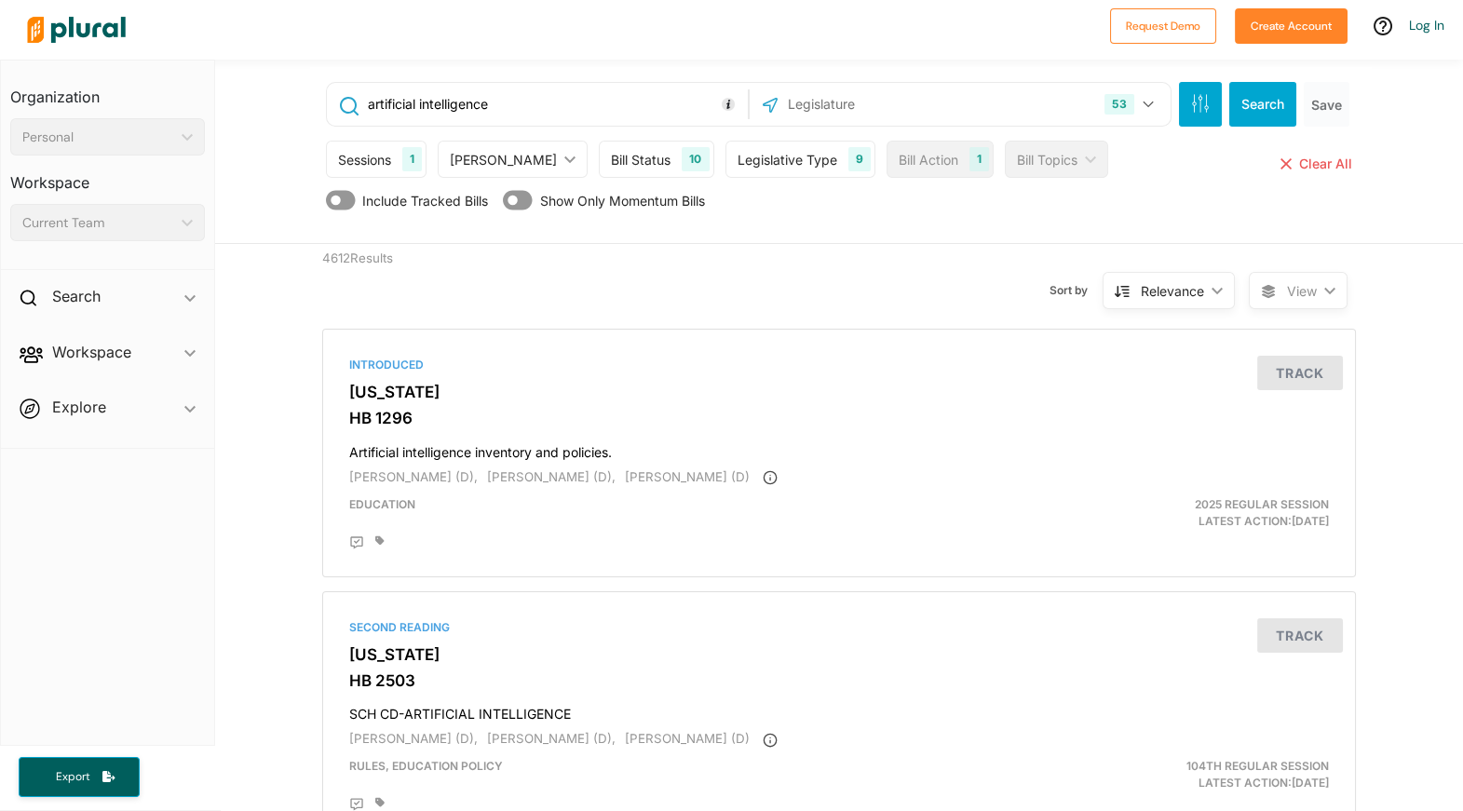
click at [1201, 222] on div "Include Tracked Bills Show Only Momentum Bills" at bounding box center [841, 204] width 1030 height 35
click at [84, 36] on img at bounding box center [76, 29] width 130 height 65
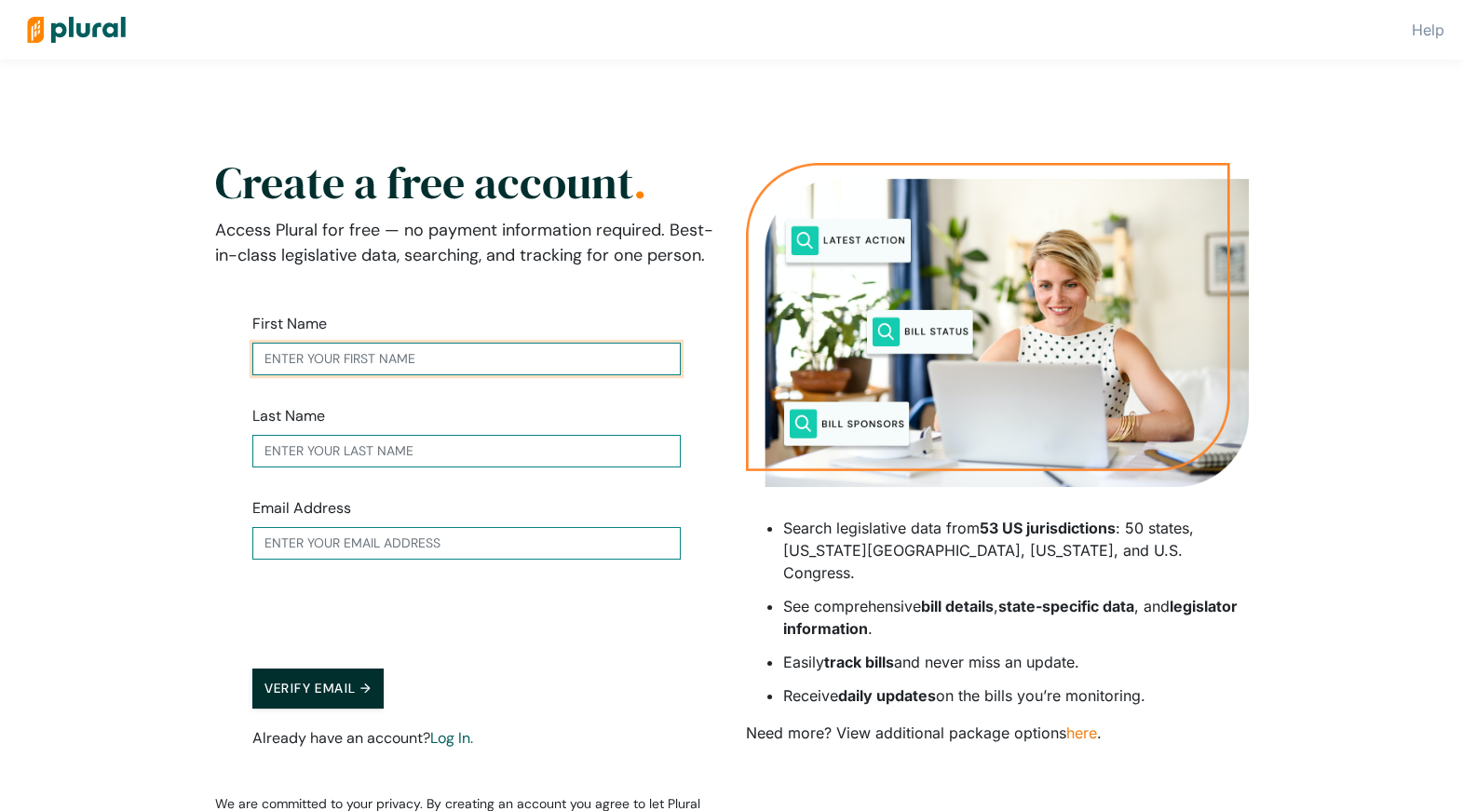
click at [388, 375] on input "text" at bounding box center [466, 359] width 428 height 33
type input "[PERSON_NAME]"
click at [359, 601] on form "First Name [PERSON_NAME] Last Name [PERSON_NAME] Email Address Verify Email → A…" at bounding box center [466, 538] width 503 height 511
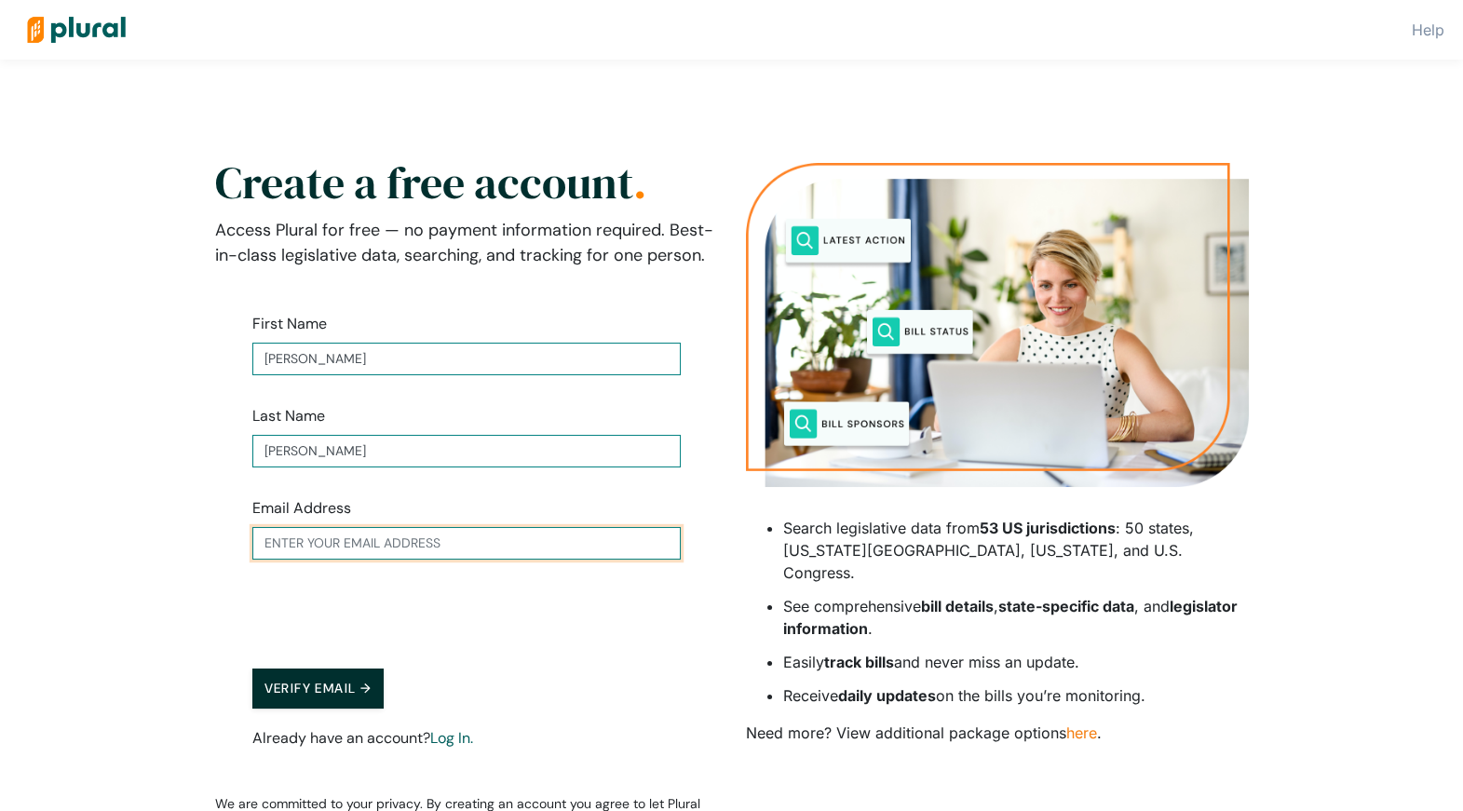
click at [359, 560] on input "text" at bounding box center [466, 543] width 428 height 33
type input "[EMAIL_ADDRESS][DOMAIN_NAME]"
click at [332, 708] on button "Verify Email →" at bounding box center [318, 688] width 132 height 40
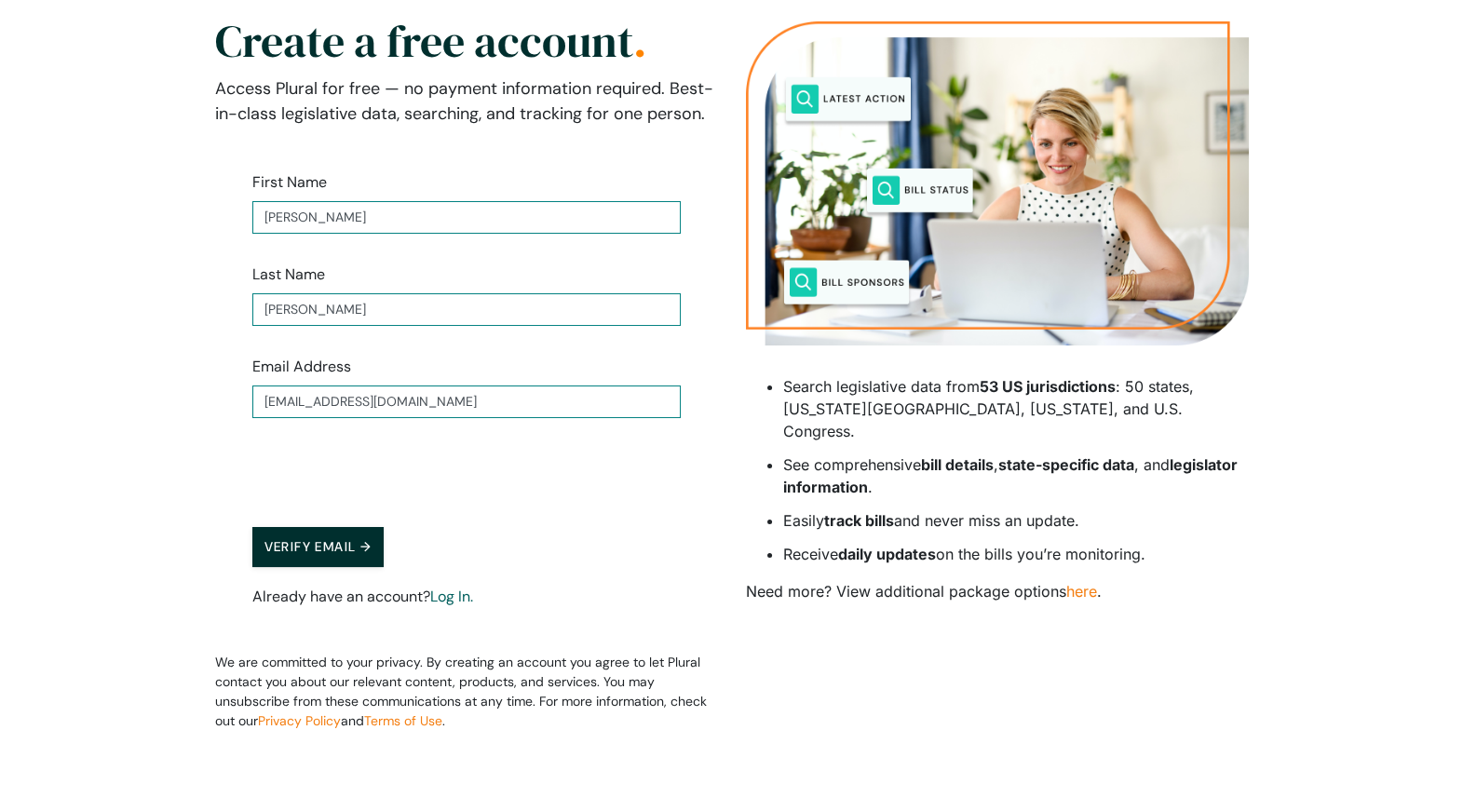
scroll to position [60, 0]
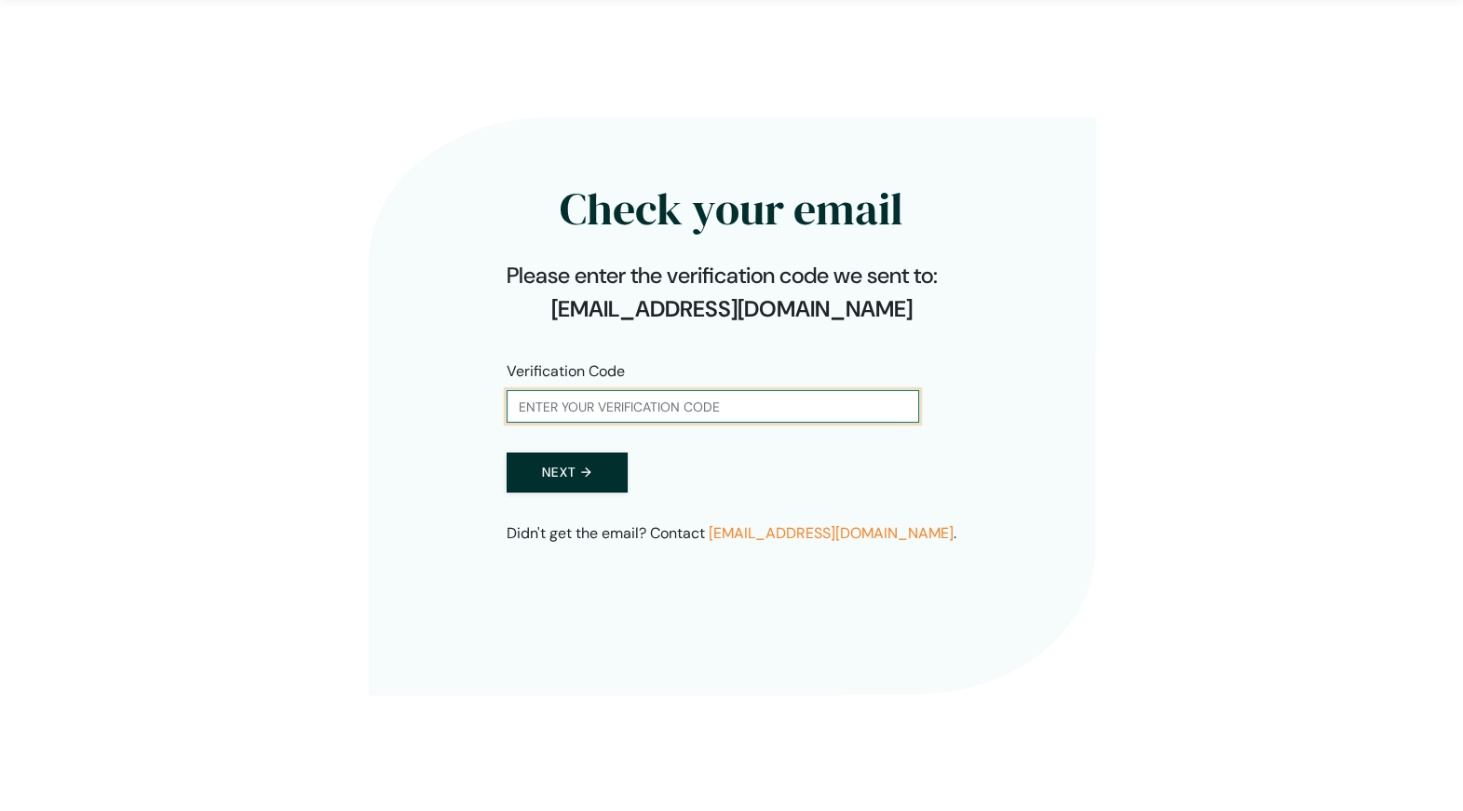
click at [581, 405] on input "text" at bounding box center [712, 406] width 412 height 33
paste input "679678"
type input "679678"
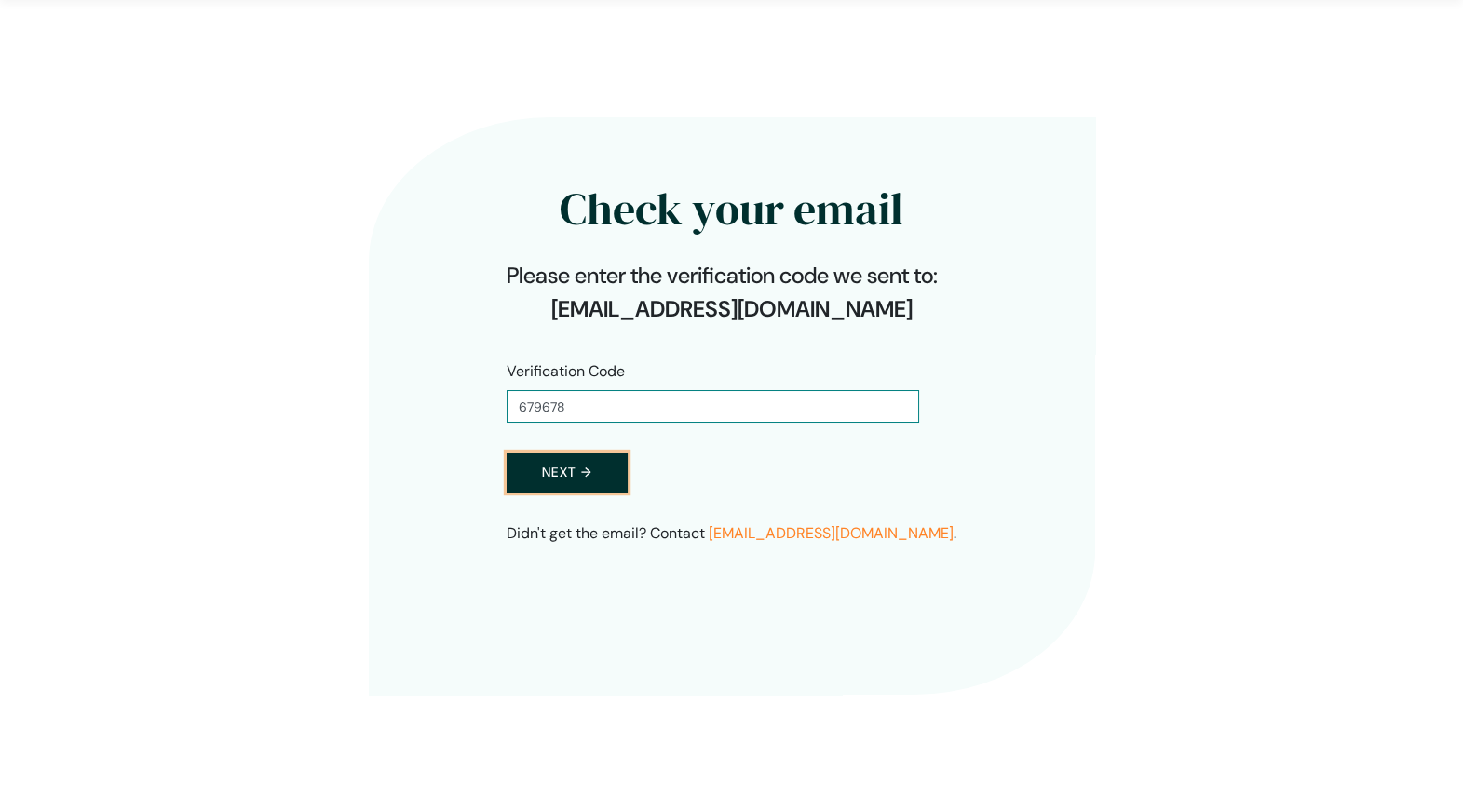
click at [542, 483] on button "Next →" at bounding box center [566, 472] width 121 height 40
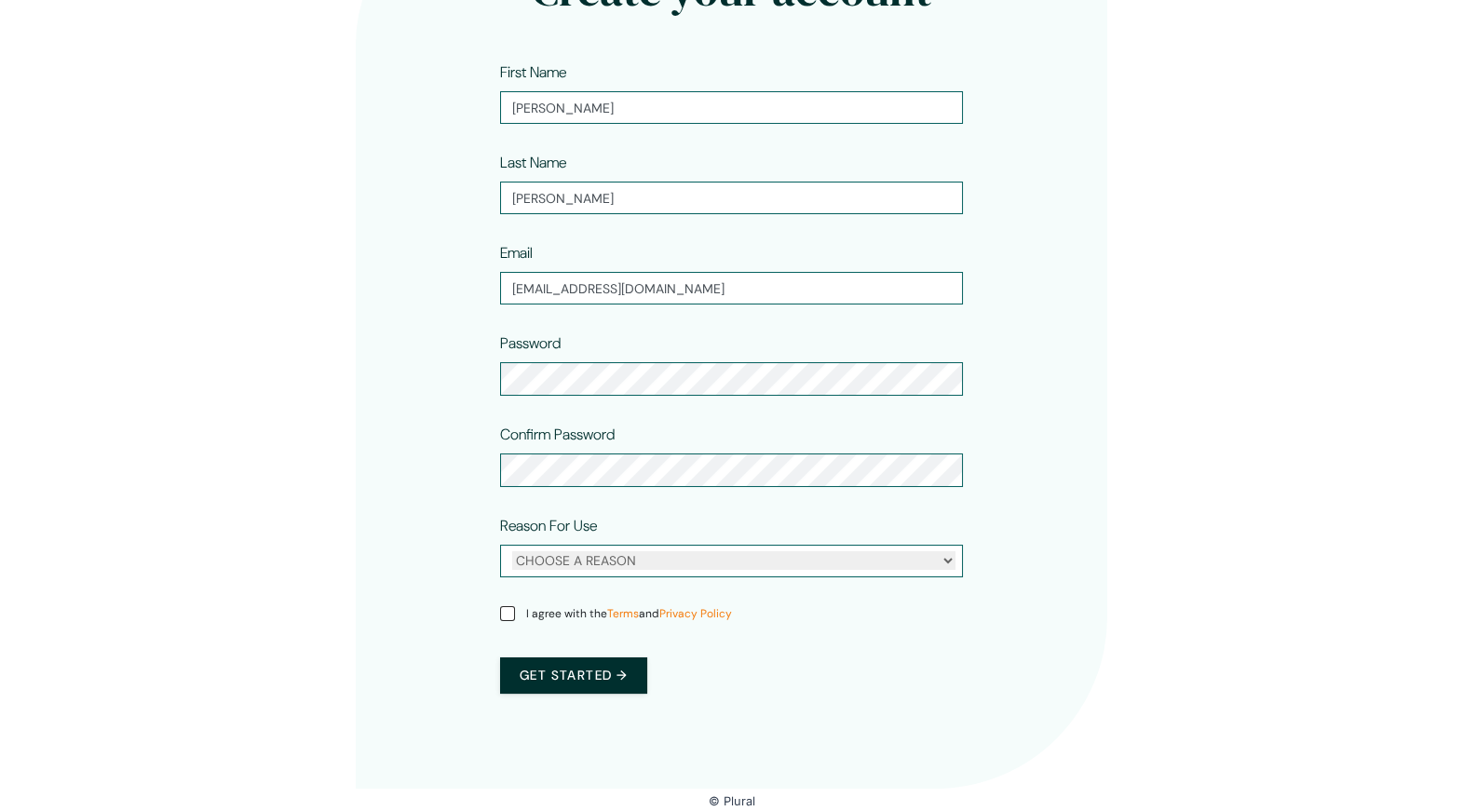
scroll to position [268, 0]
click at [552, 565] on select "CHOOSE A REASON Personal Professional" at bounding box center [733, 560] width 443 height 19
select select "professional"
click at [512, 551] on select "CHOOSE A REASON Personal Professional" at bounding box center [733, 560] width 443 height 19
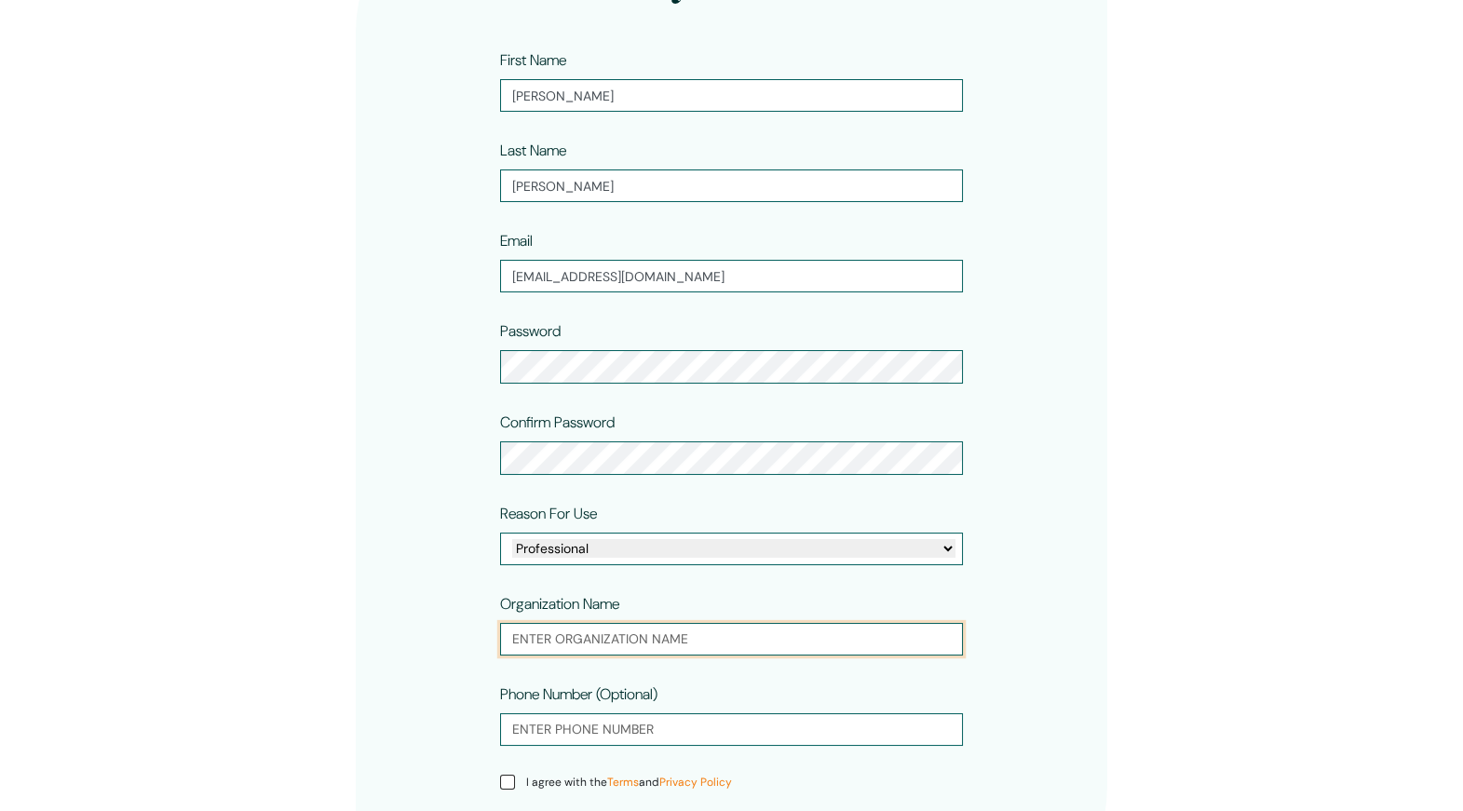
click at [538, 649] on input "text" at bounding box center [731, 639] width 463 height 33
type input "[PERSON_NAME] Institute"
click at [635, 738] on input "tel" at bounding box center [731, 729] width 463 height 33
click at [917, 724] on div "Phone Number (Optional)" at bounding box center [731, 717] width 463 height 68
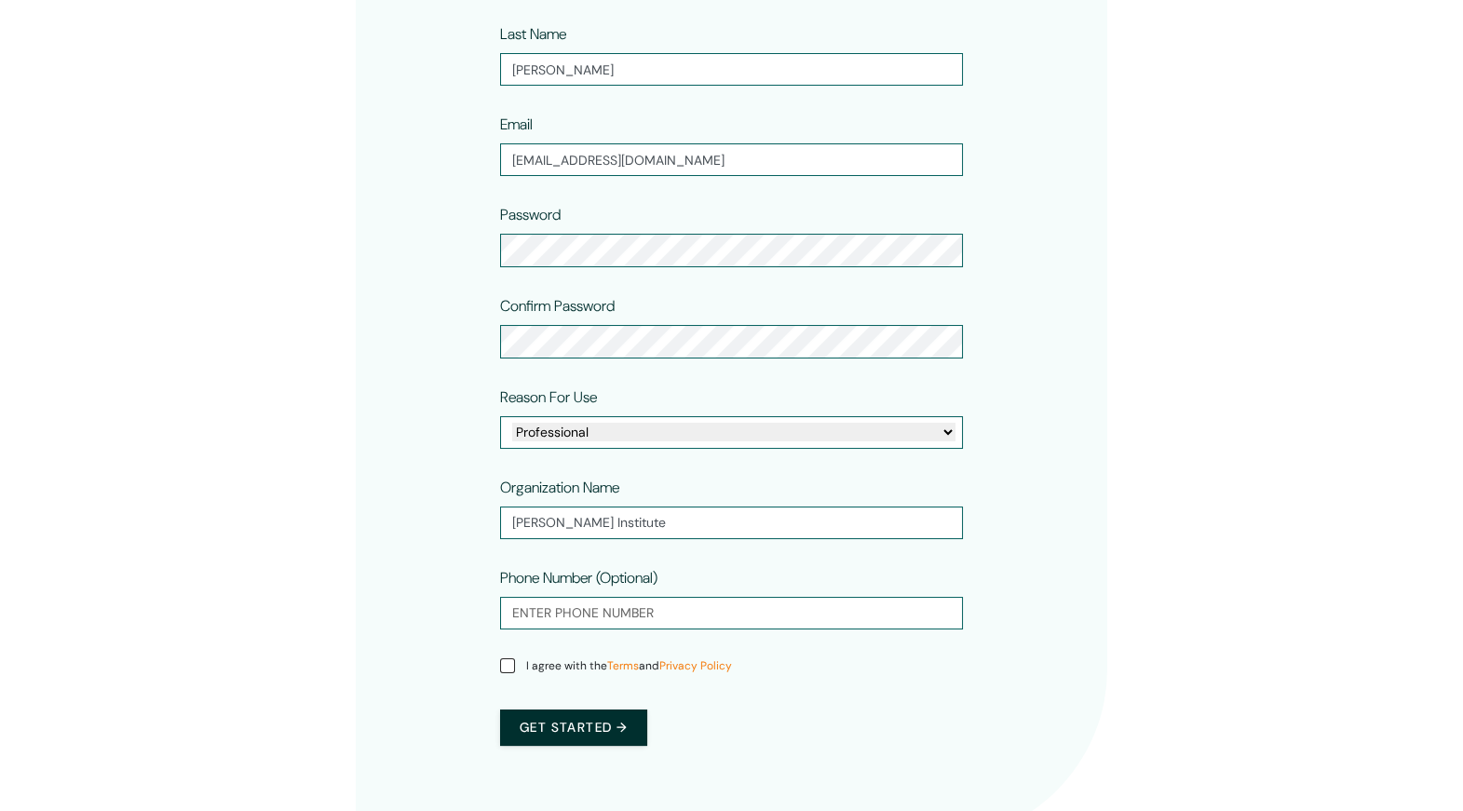
scroll to position [452, 0]
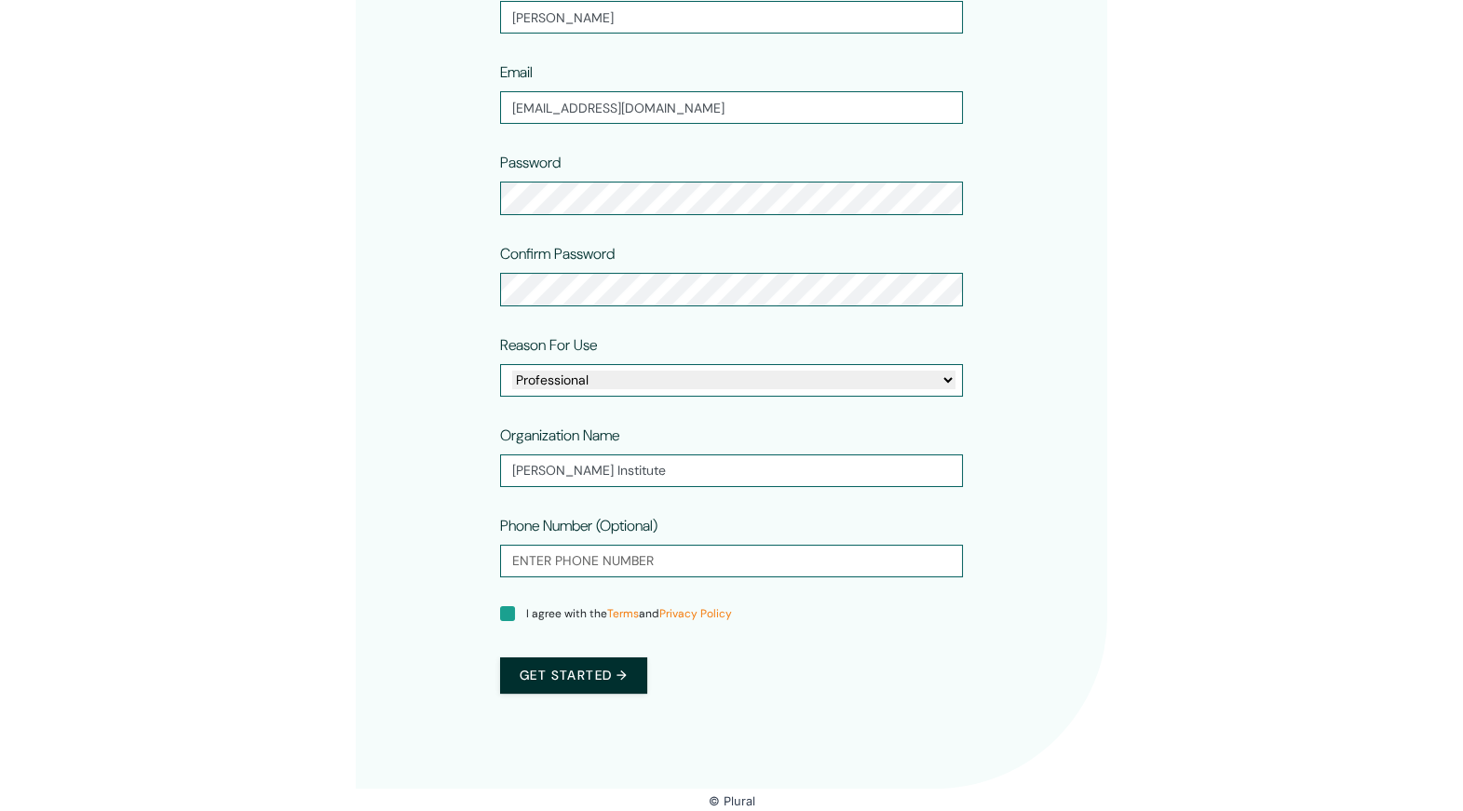
click at [502, 606] on input "I agree with the Terms and Privacy Policy" at bounding box center [507, 613] width 15 height 15
checkbox input "true"
click at [576, 667] on button "Get started →" at bounding box center [573, 675] width 147 height 36
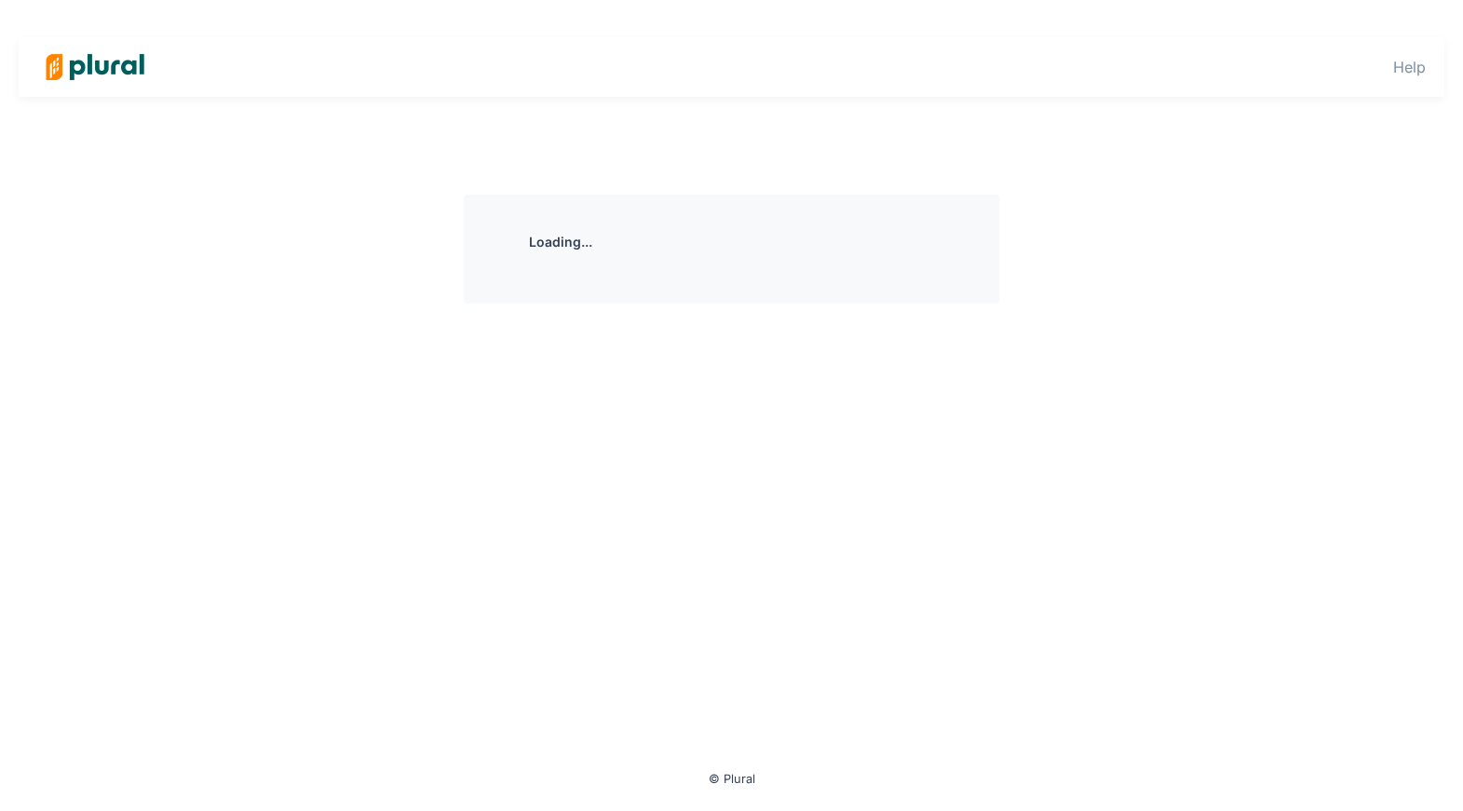
scroll to position [0, 0]
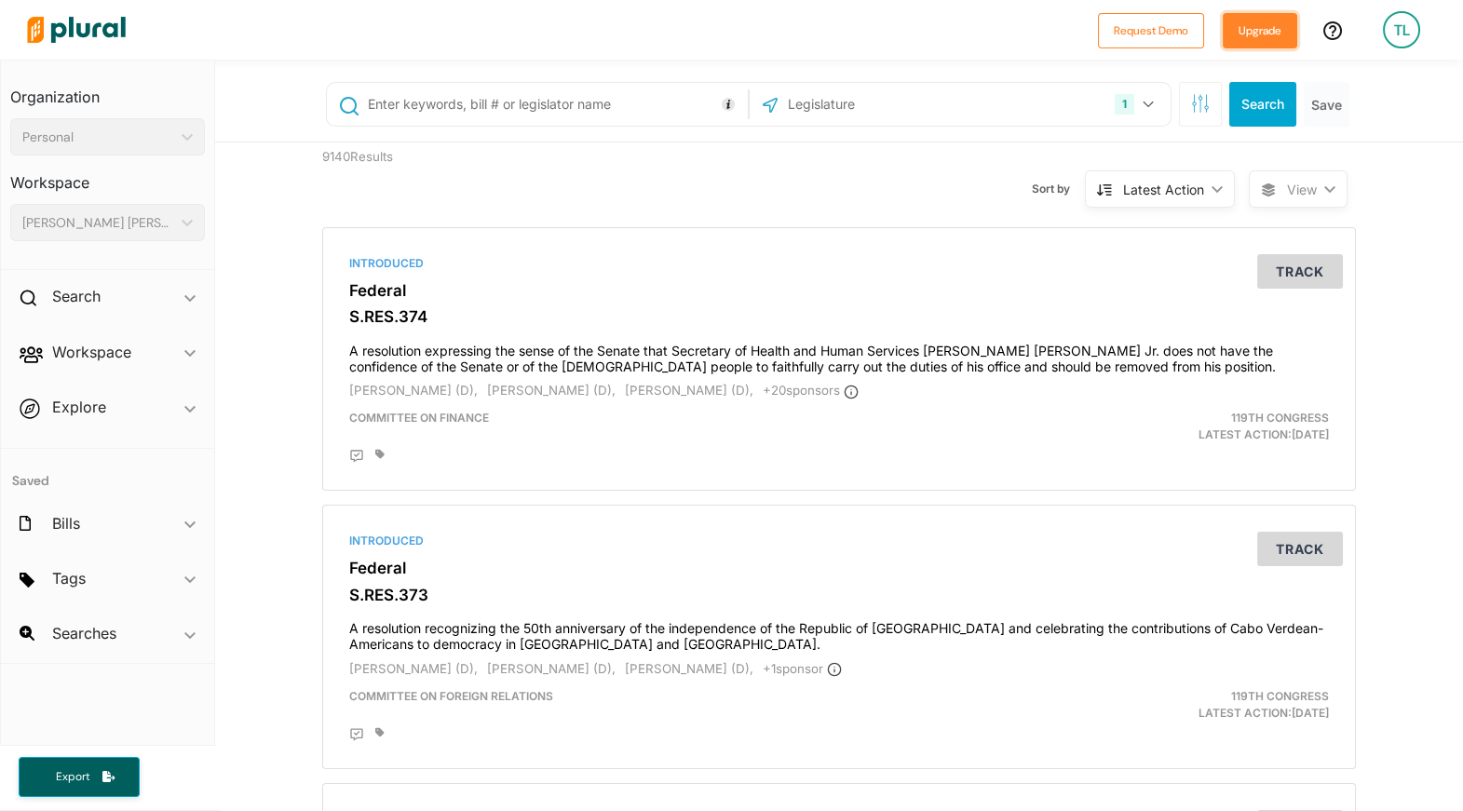
click at [1274, 34] on button "Upgrade" at bounding box center [1259, 30] width 74 height 35
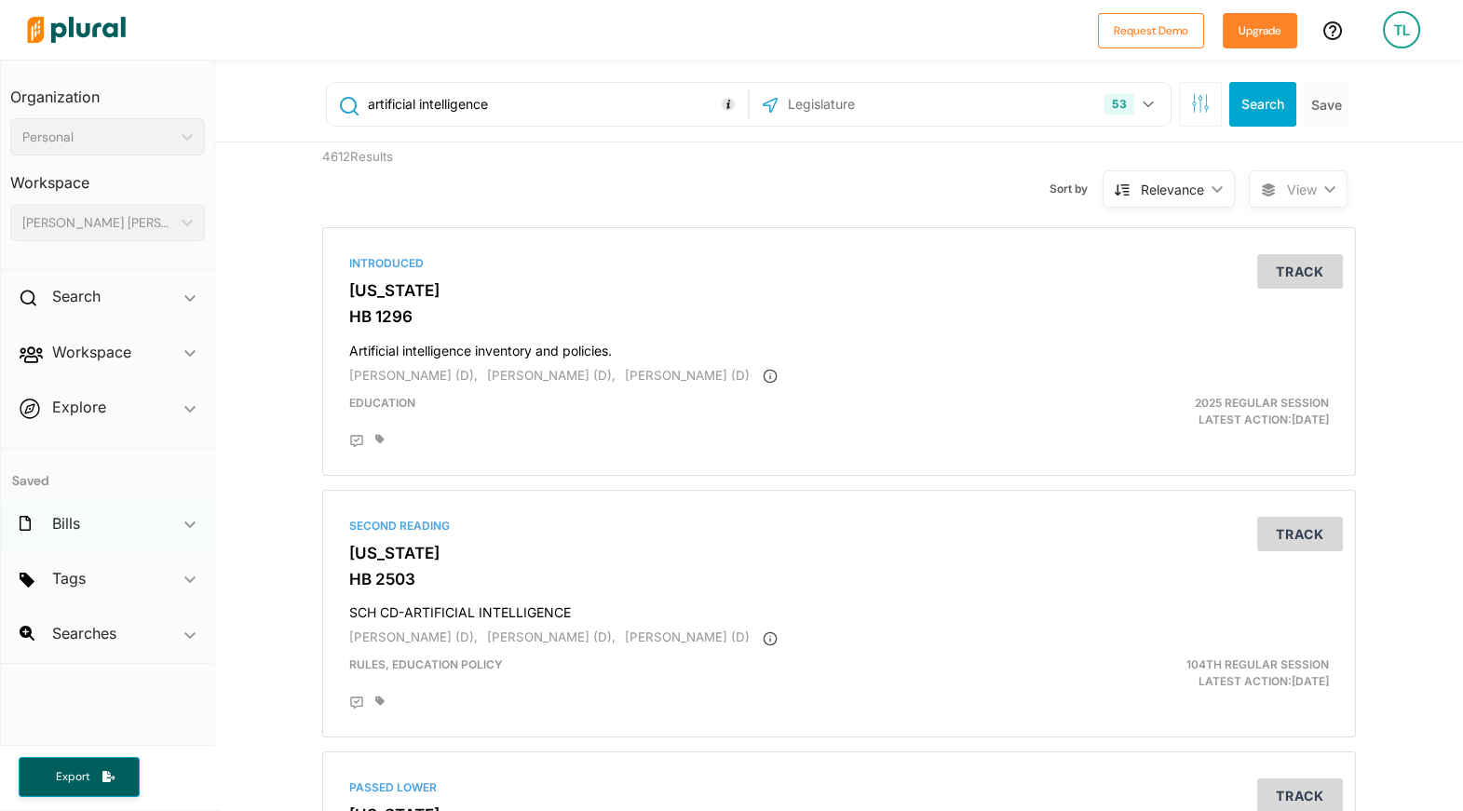
click at [151, 532] on div "Bills ic_keyboard_arrow_down" at bounding box center [107, 527] width 213 height 50
click at [180, 628] on span "Tags ic_keyboard_arrow_down No tags" at bounding box center [107, 623] width 213 height 50
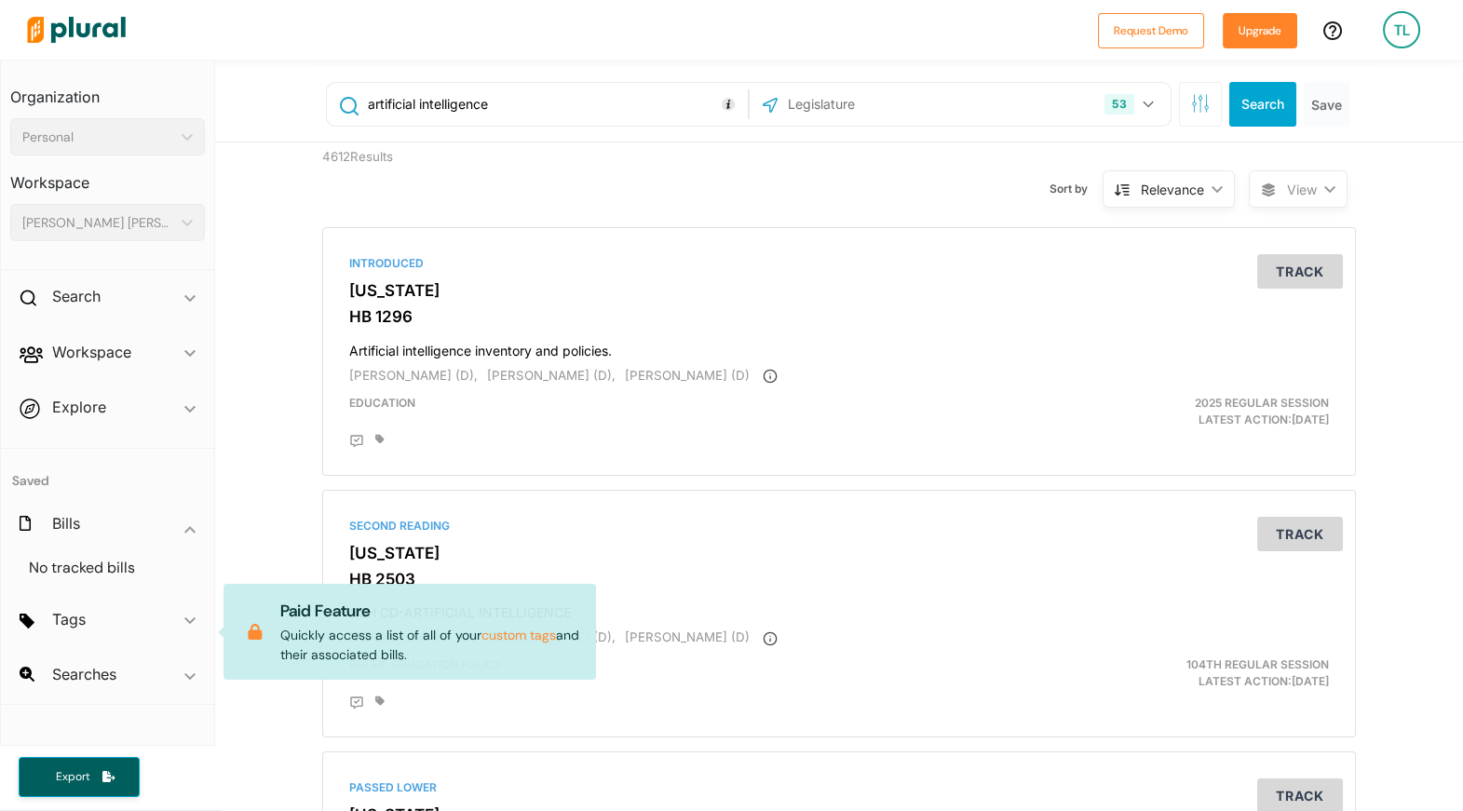
click at [146, 626] on span "Tags ic_keyboard_arrow_down No tags Paid Feature Quickly access a list of all o…" at bounding box center [107, 623] width 213 height 50
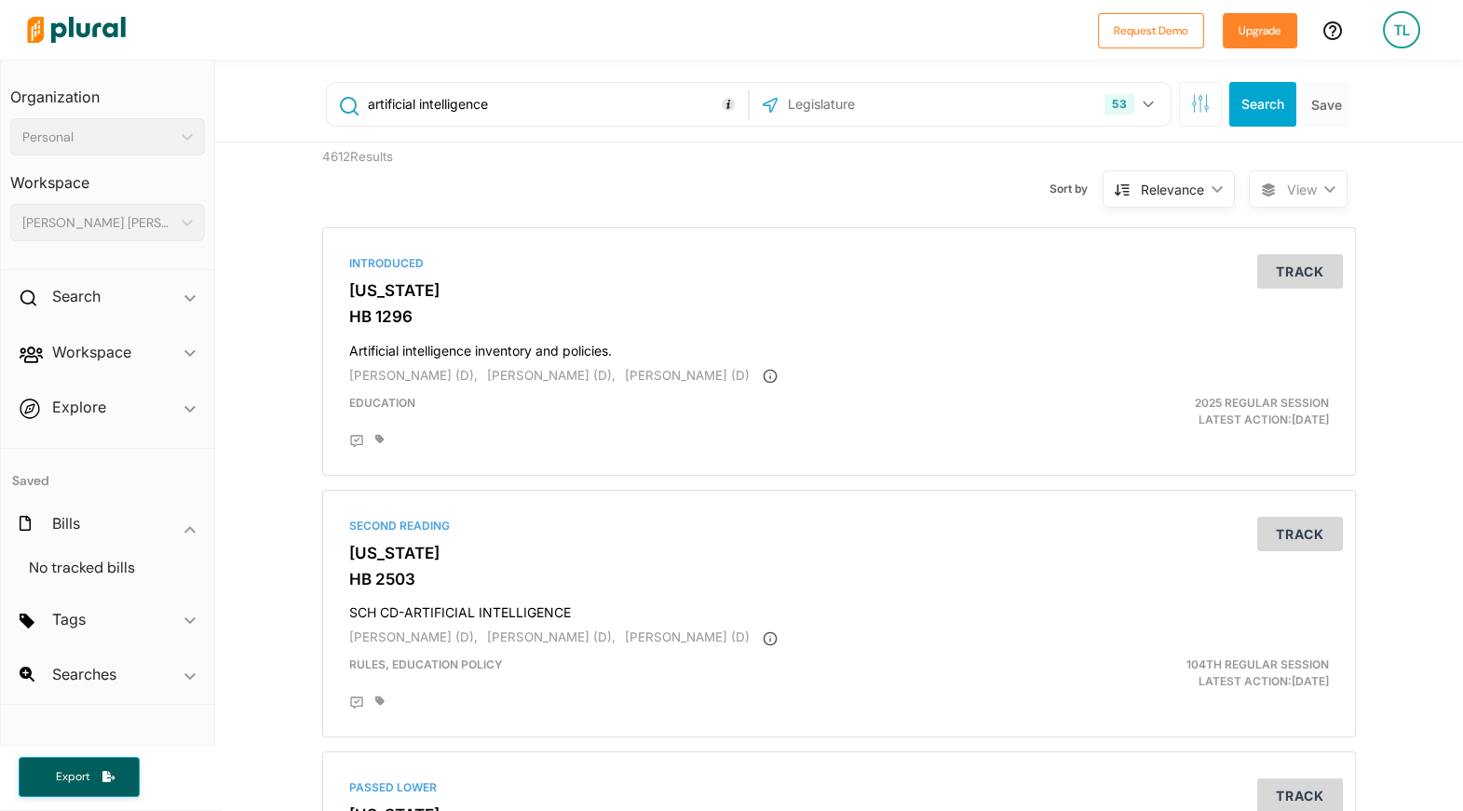
click at [178, 674] on span "Searches ic_keyboard_arrow_down No saved searches" at bounding box center [107, 678] width 213 height 50
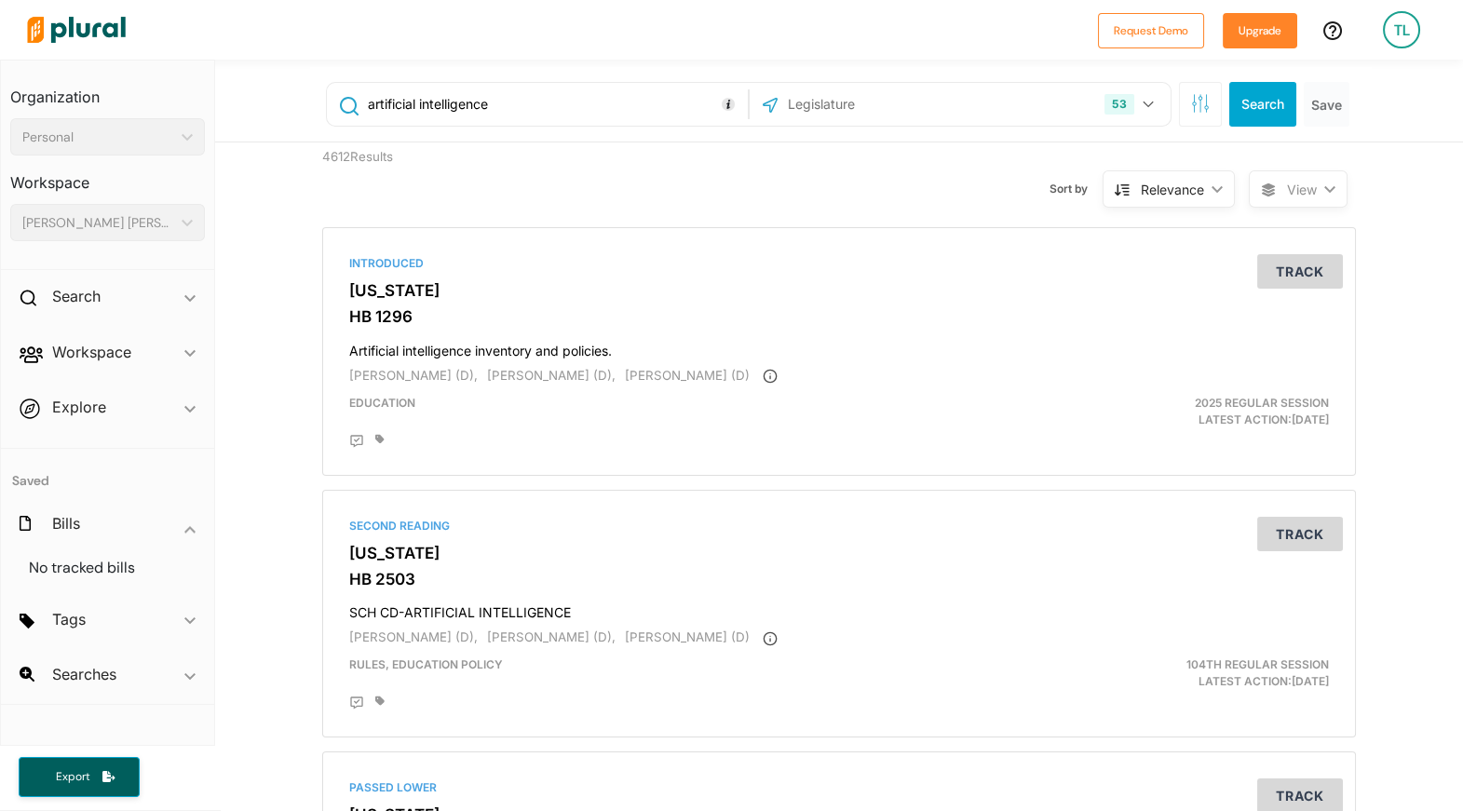
click at [166, 422] on span "Explore ic_keyboard_arrow_down Overview" at bounding box center [107, 410] width 213 height 50
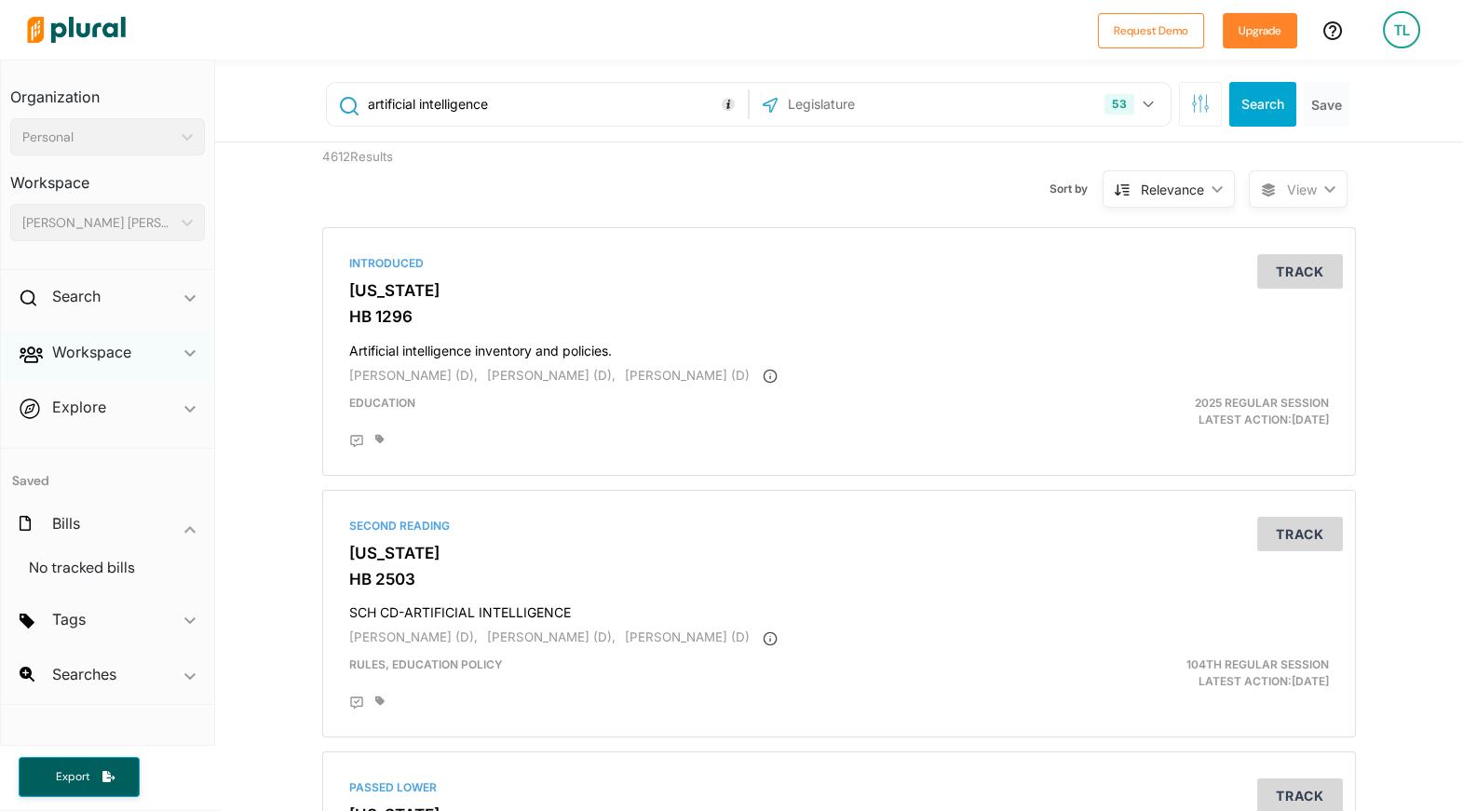
click at [173, 358] on div "Workspace ic_keyboard_arrow_down" at bounding box center [107, 355] width 213 height 50
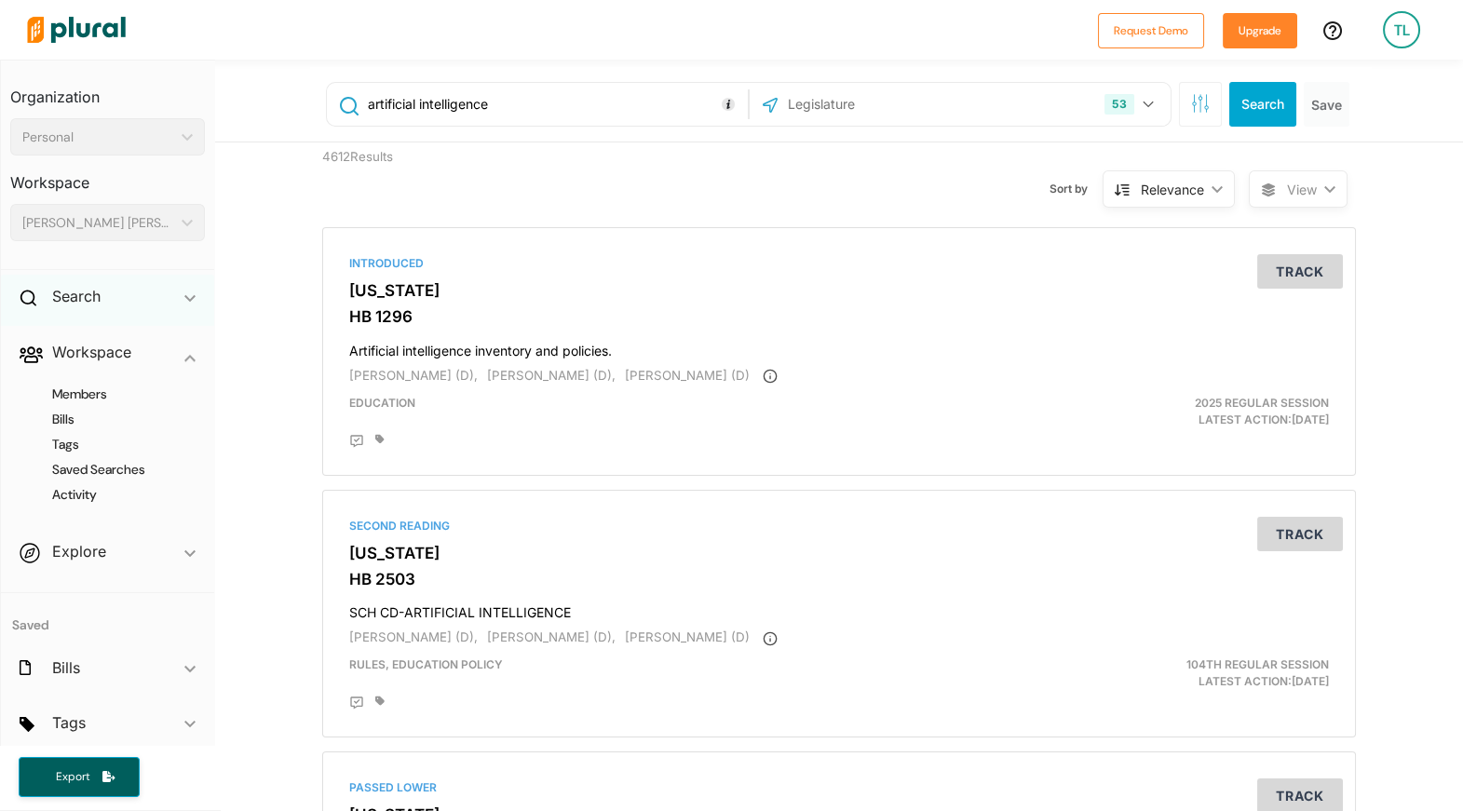
click at [142, 295] on div "Search ic_keyboard_arrow_down" at bounding box center [107, 300] width 213 height 50
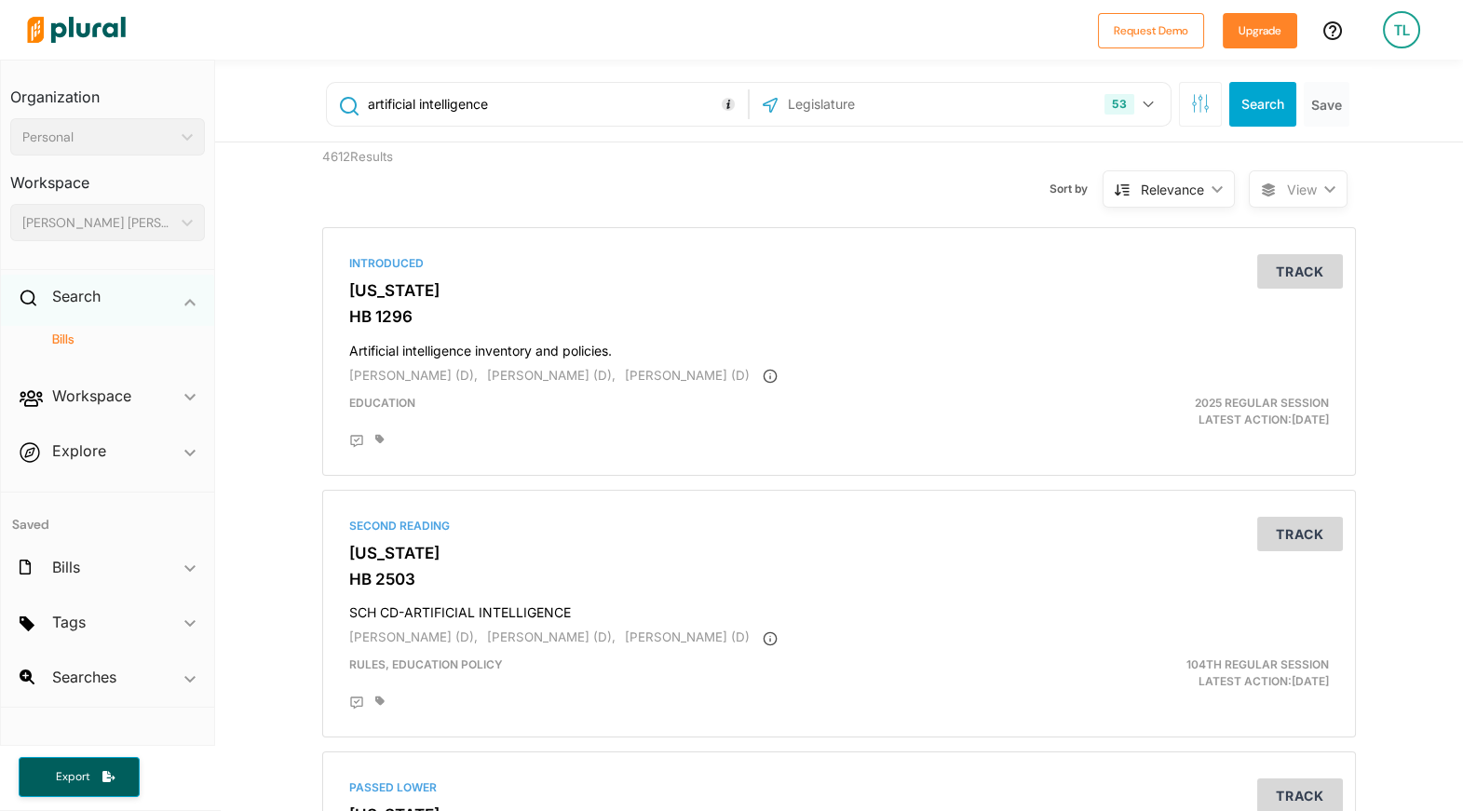
click at [155, 285] on div "Search ic_keyboard_arrow_down" at bounding box center [107, 300] width 213 height 50
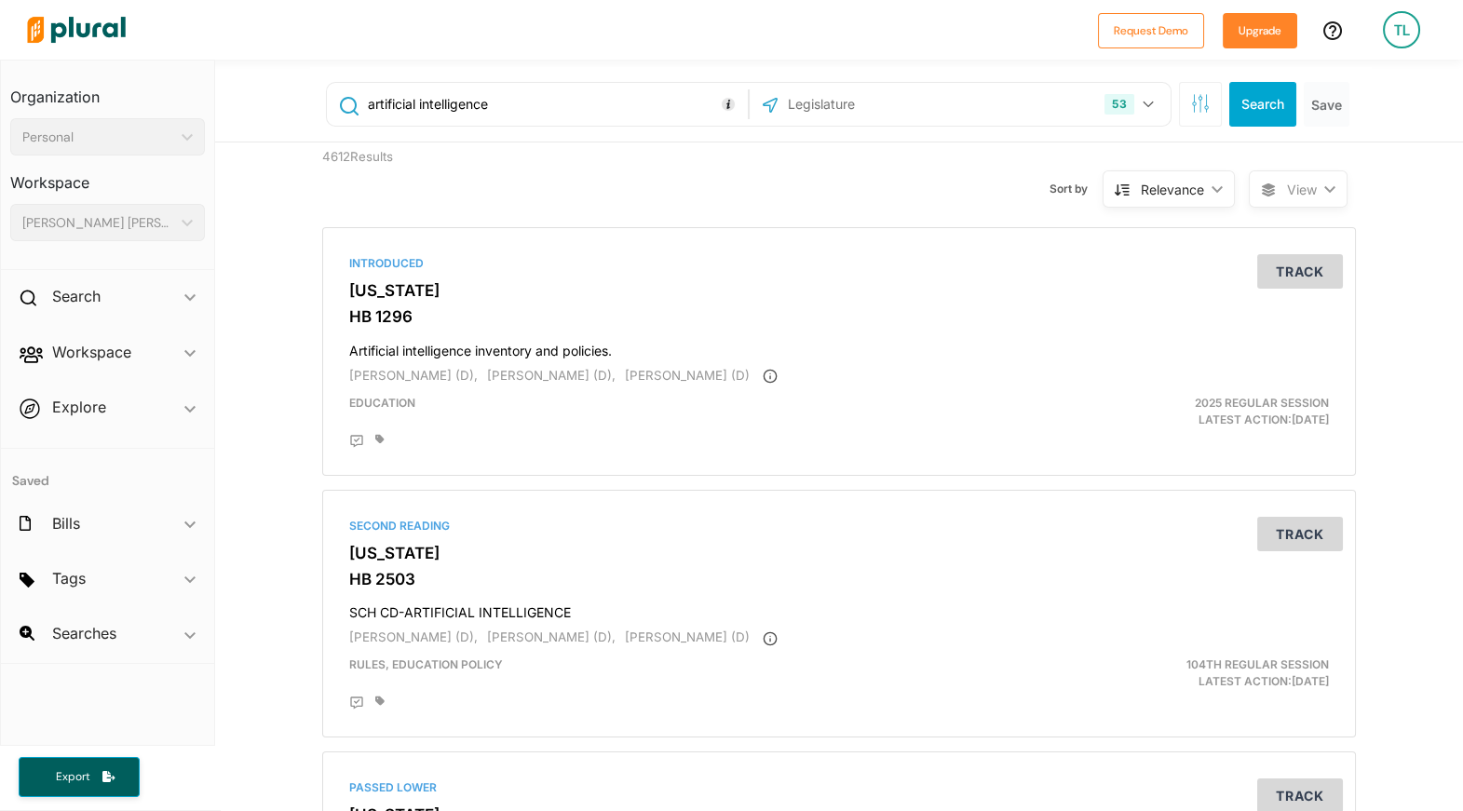
click at [122, 127] on div "Personal ic_keyboard_arrow_down" at bounding box center [107, 136] width 195 height 37
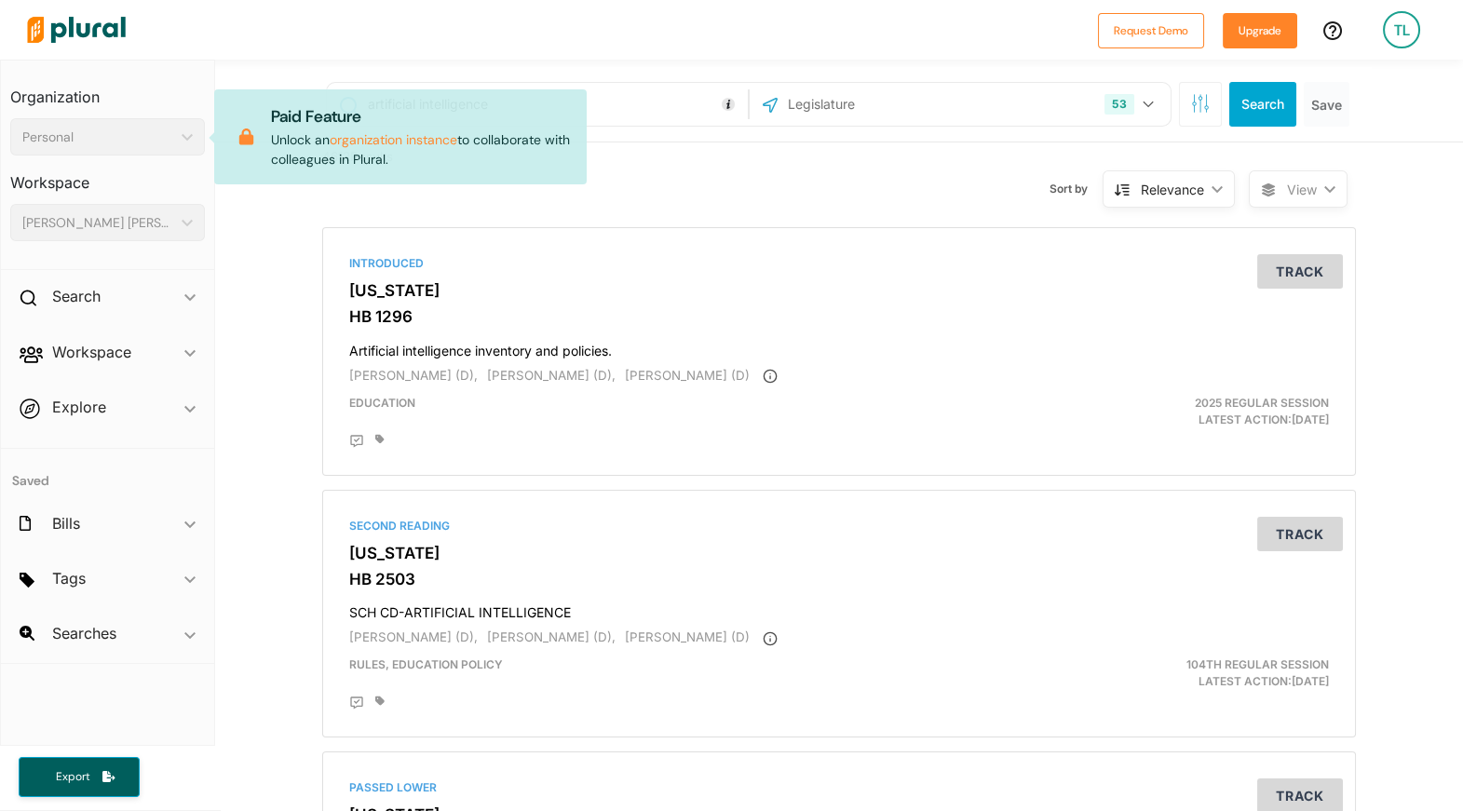
click at [288, 39] on div at bounding box center [554, 29] width 1070 height 65
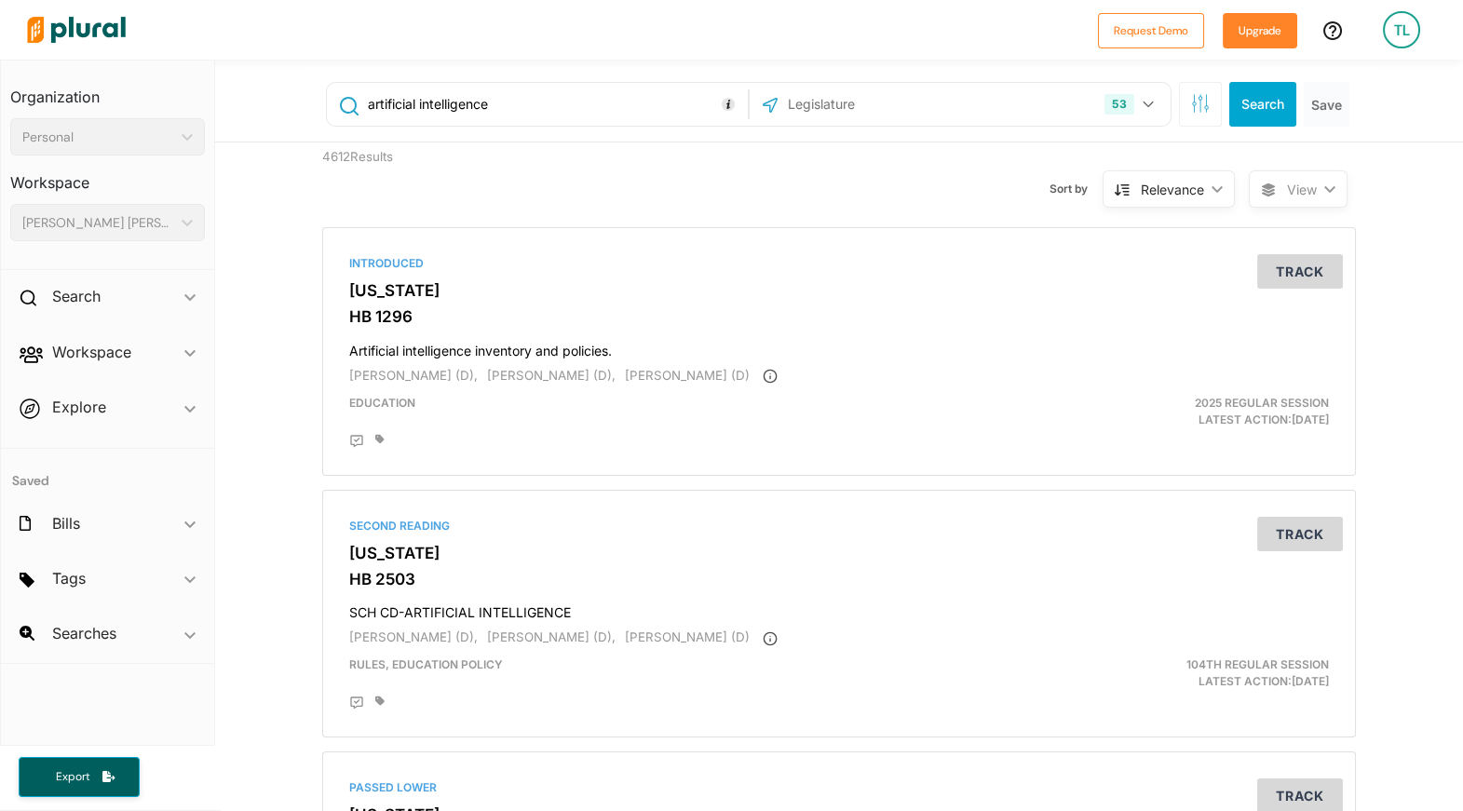
click at [86, 29] on img at bounding box center [76, 29] width 130 height 65
